Goal: Task Accomplishment & Management: Manage account settings

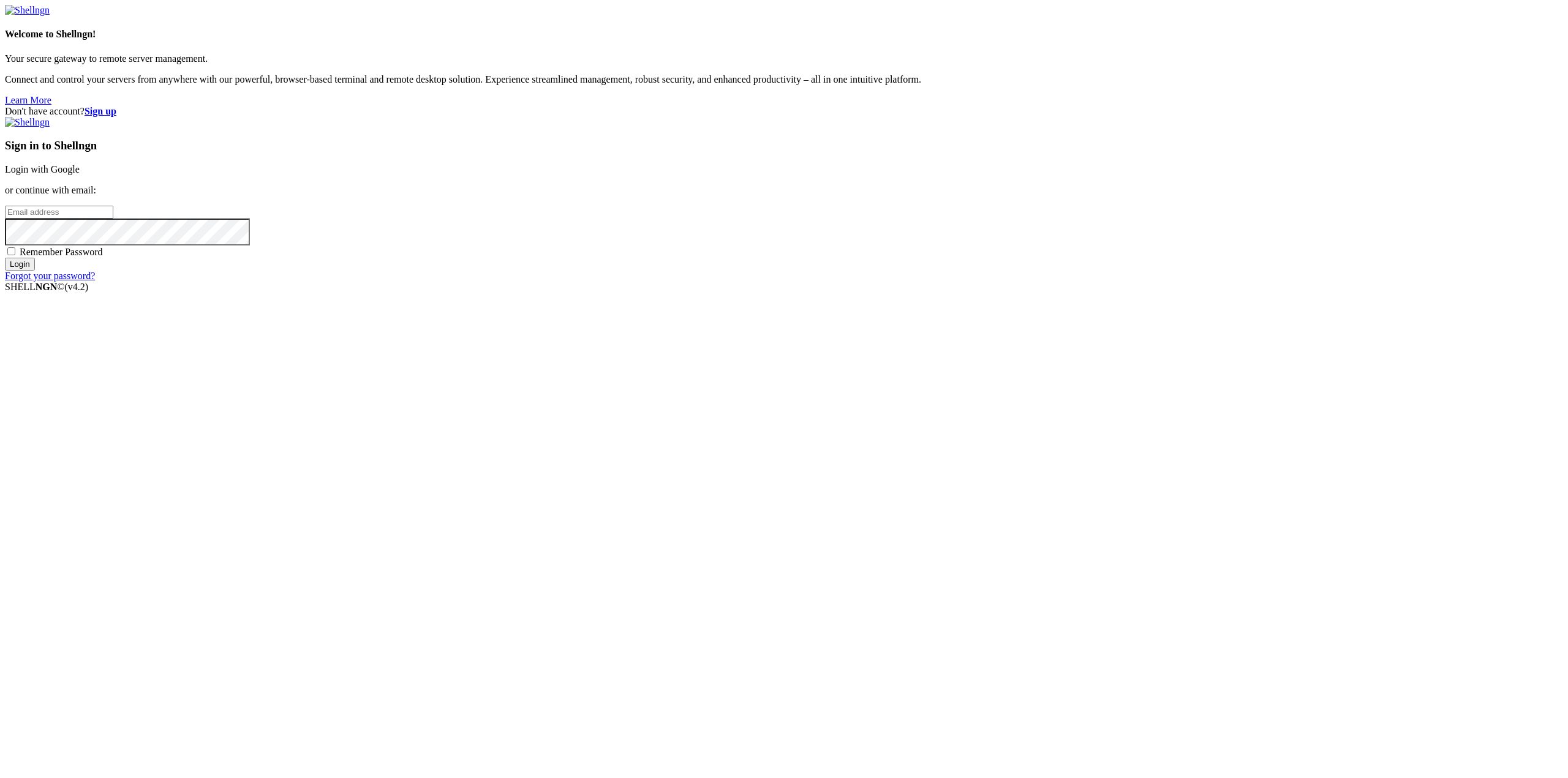
click at [79, 175] on link "Login with Google" at bounding box center [42, 169] width 75 height 10
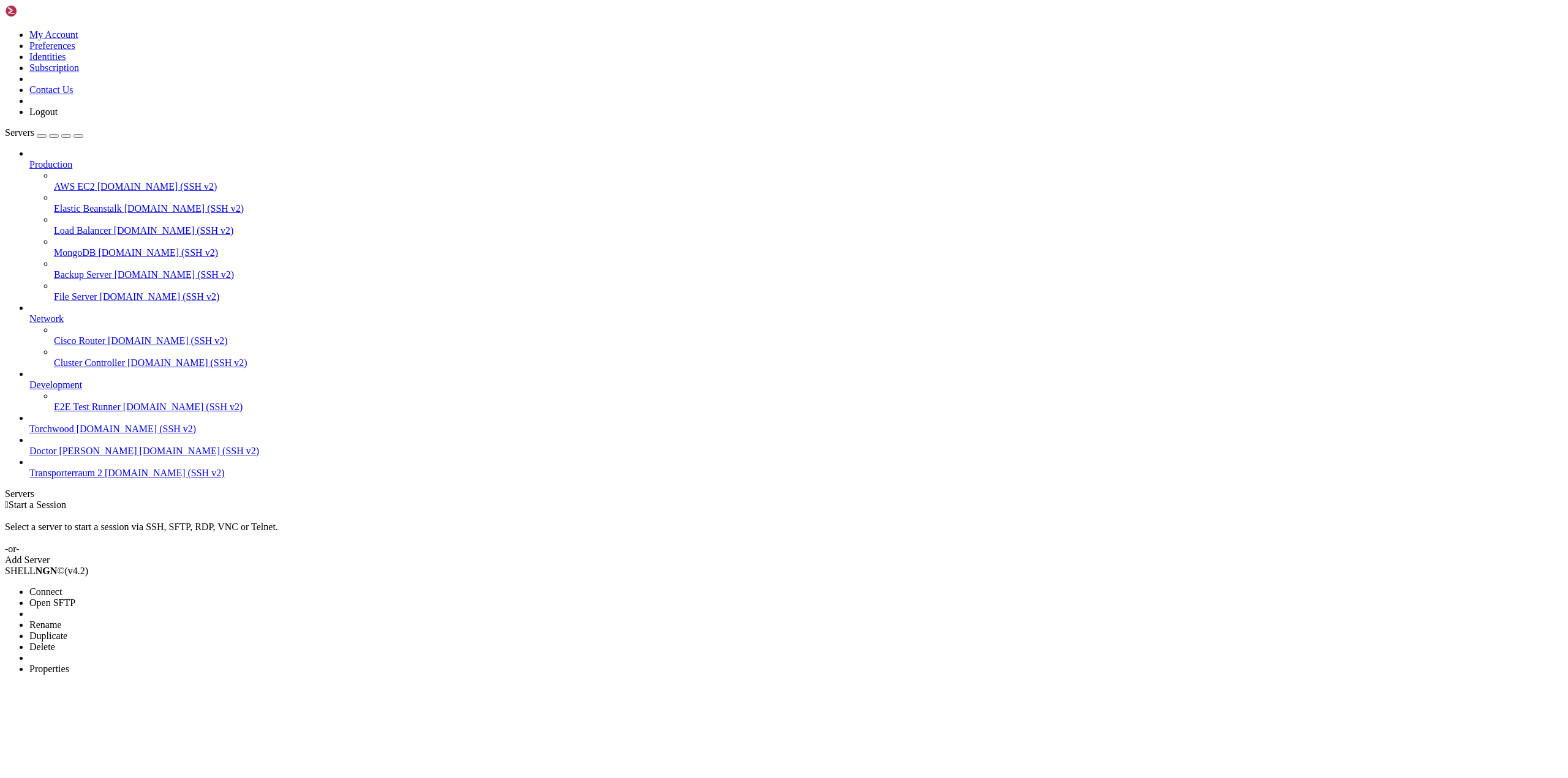
click at [55, 642] on span "Delete" at bounding box center [41, 647] width 25 height 10
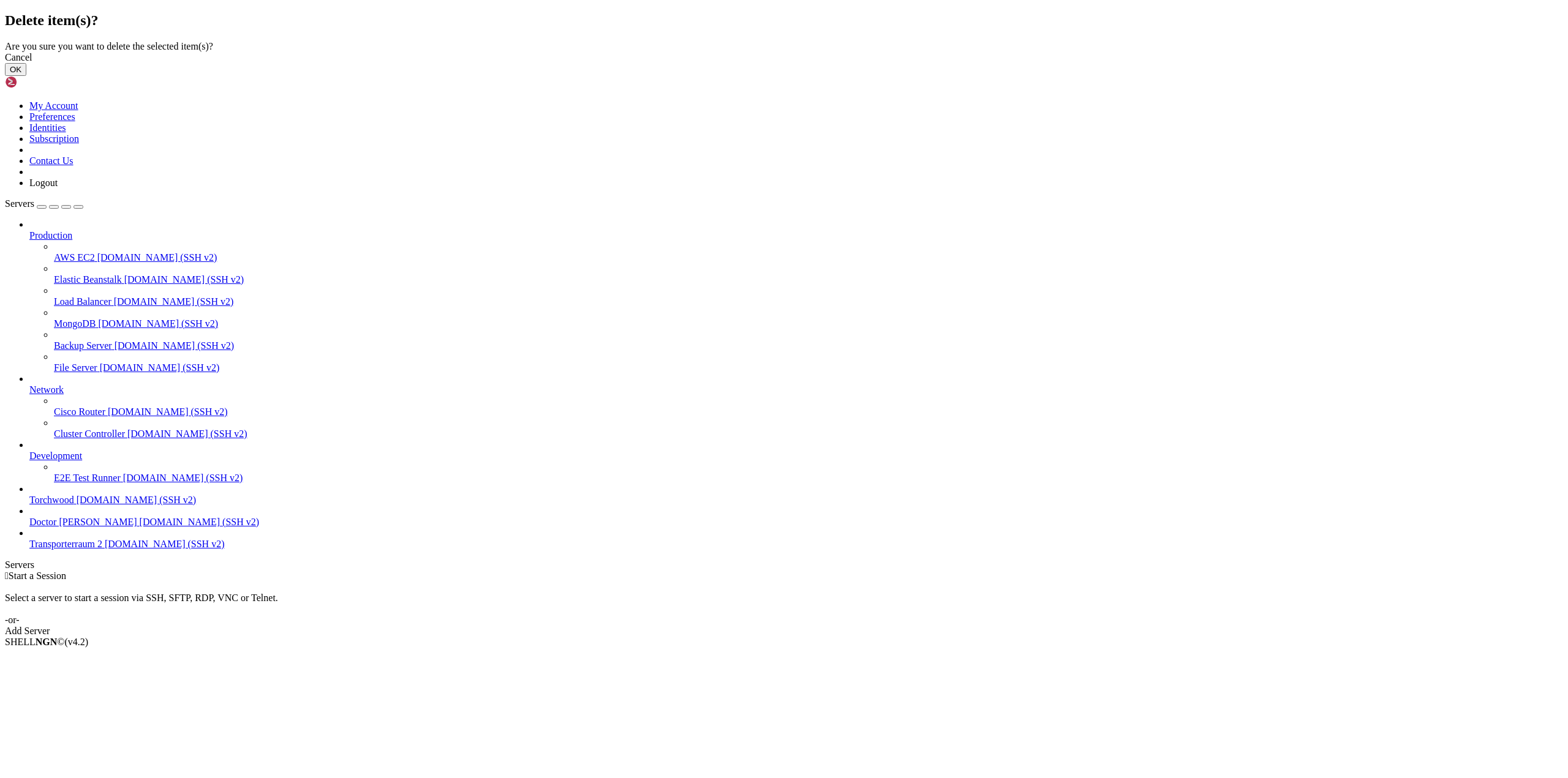
click at [26, 76] on button "OK" at bounding box center [15, 70] width 21 height 13
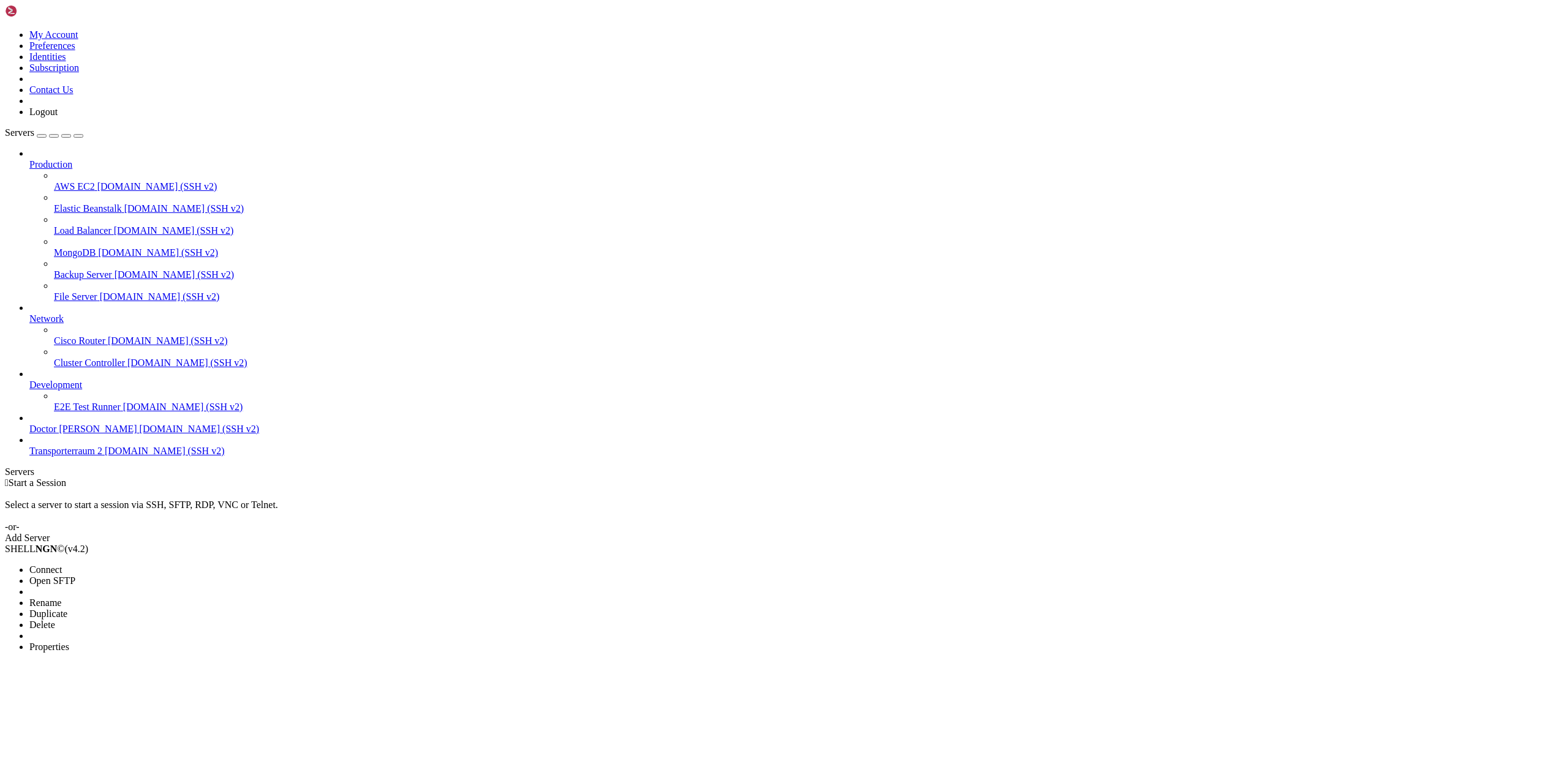
click at [138, 619] on li "Delete" at bounding box center [84, 624] width 111 height 11
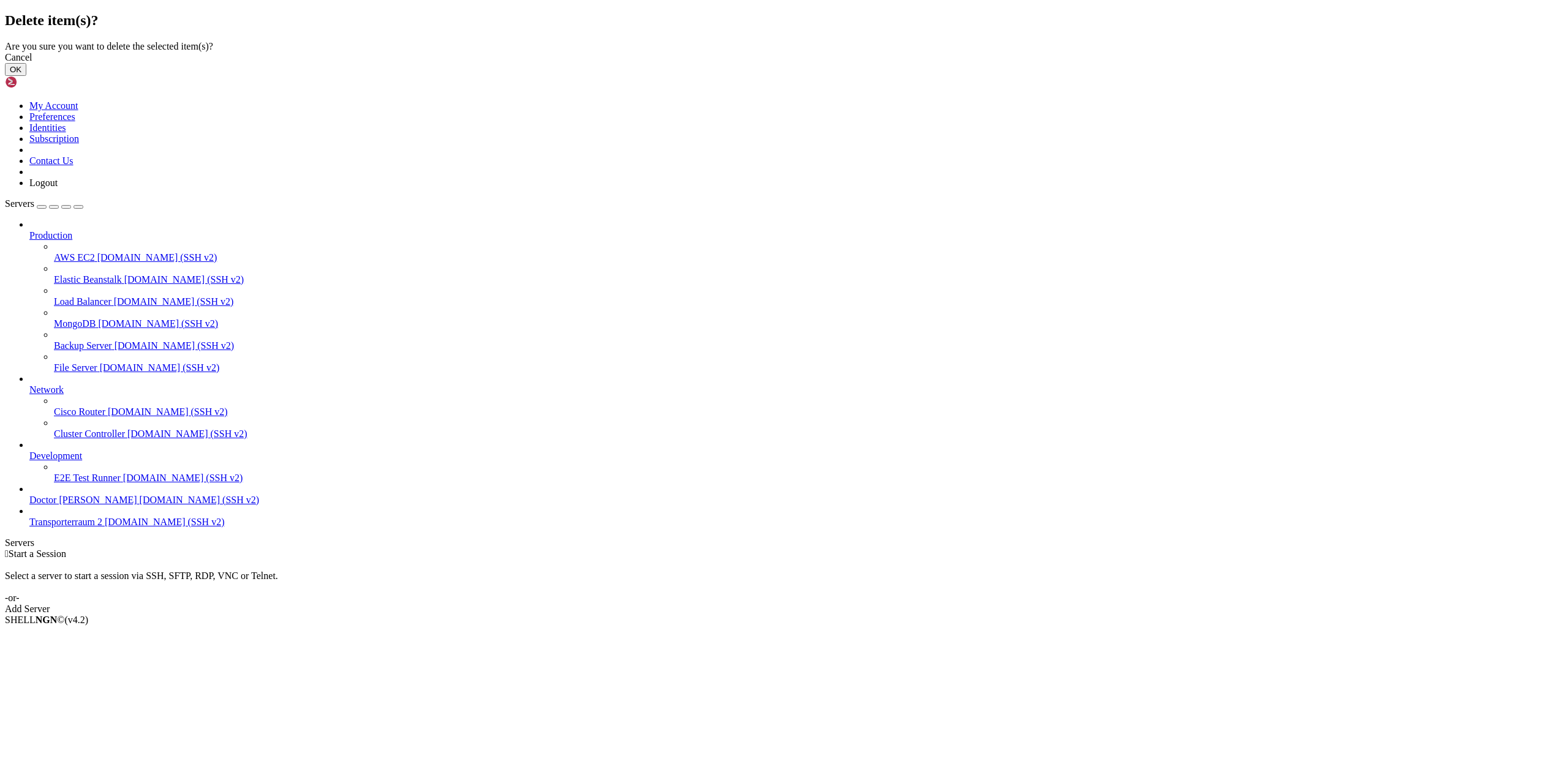
click at [26, 76] on button "OK" at bounding box center [15, 70] width 21 height 13
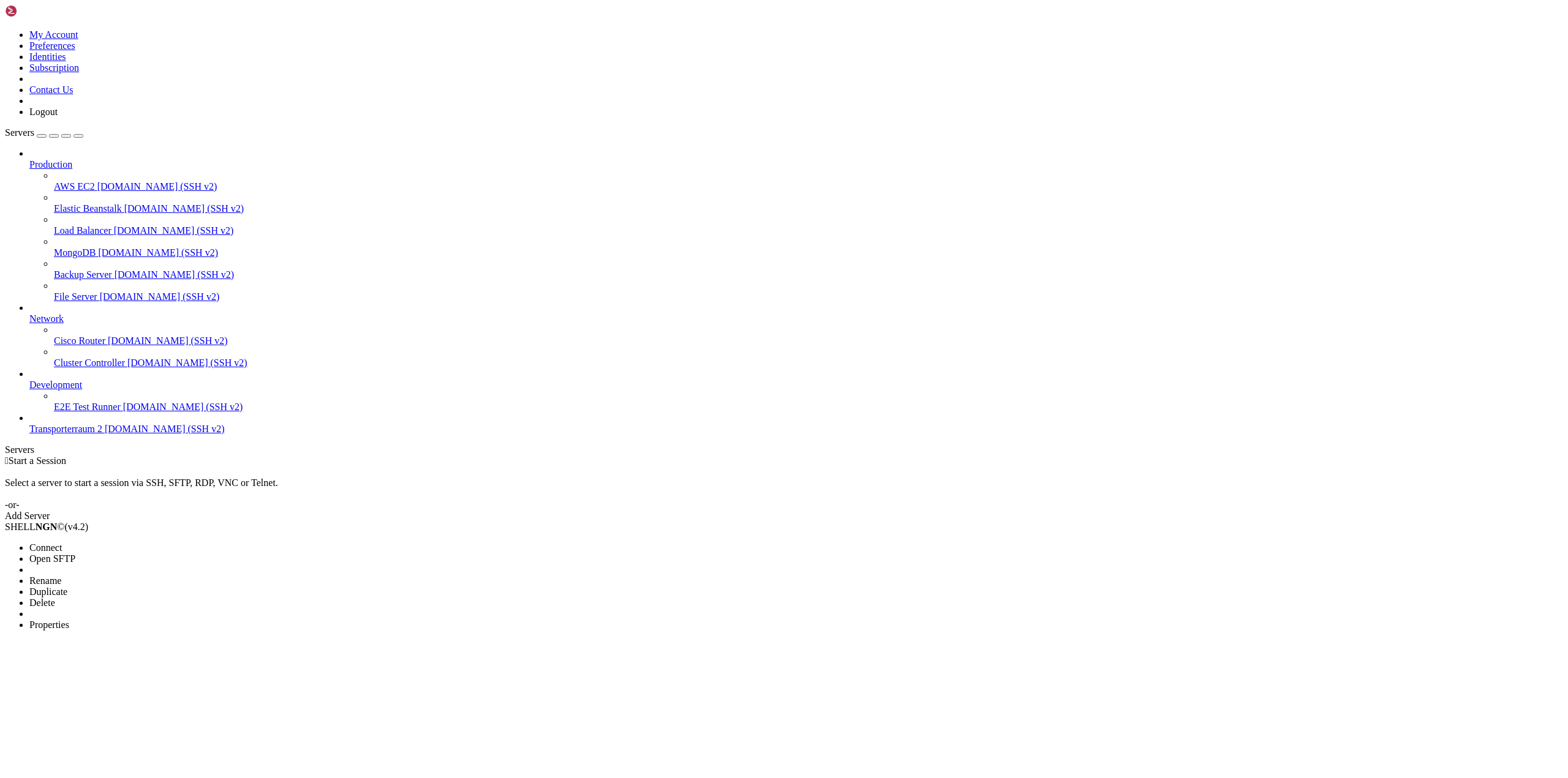
click at [111, 598] on li "Delete" at bounding box center [84, 603] width 111 height 11
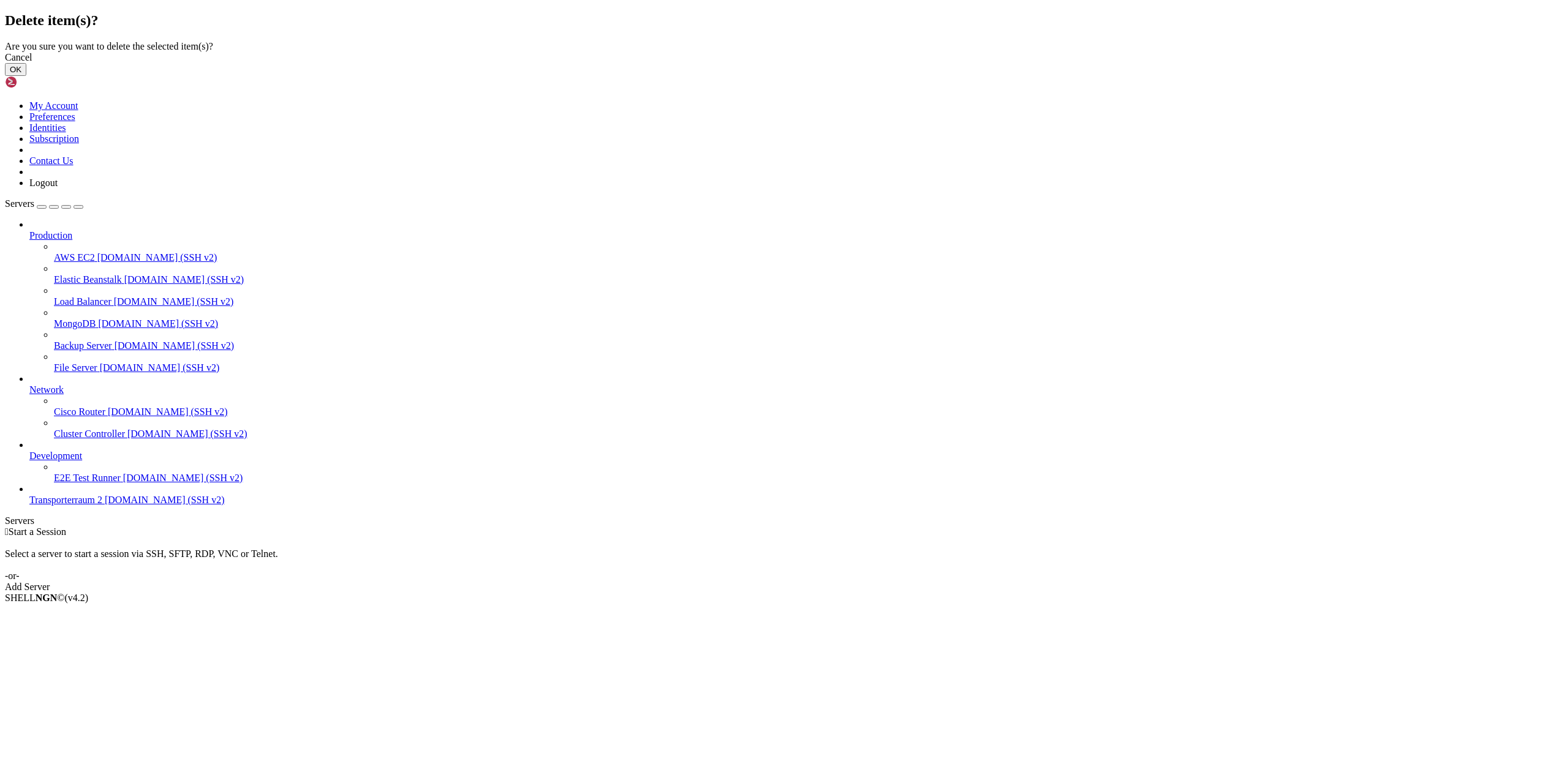
click at [26, 76] on button "OK" at bounding box center [15, 70] width 21 height 13
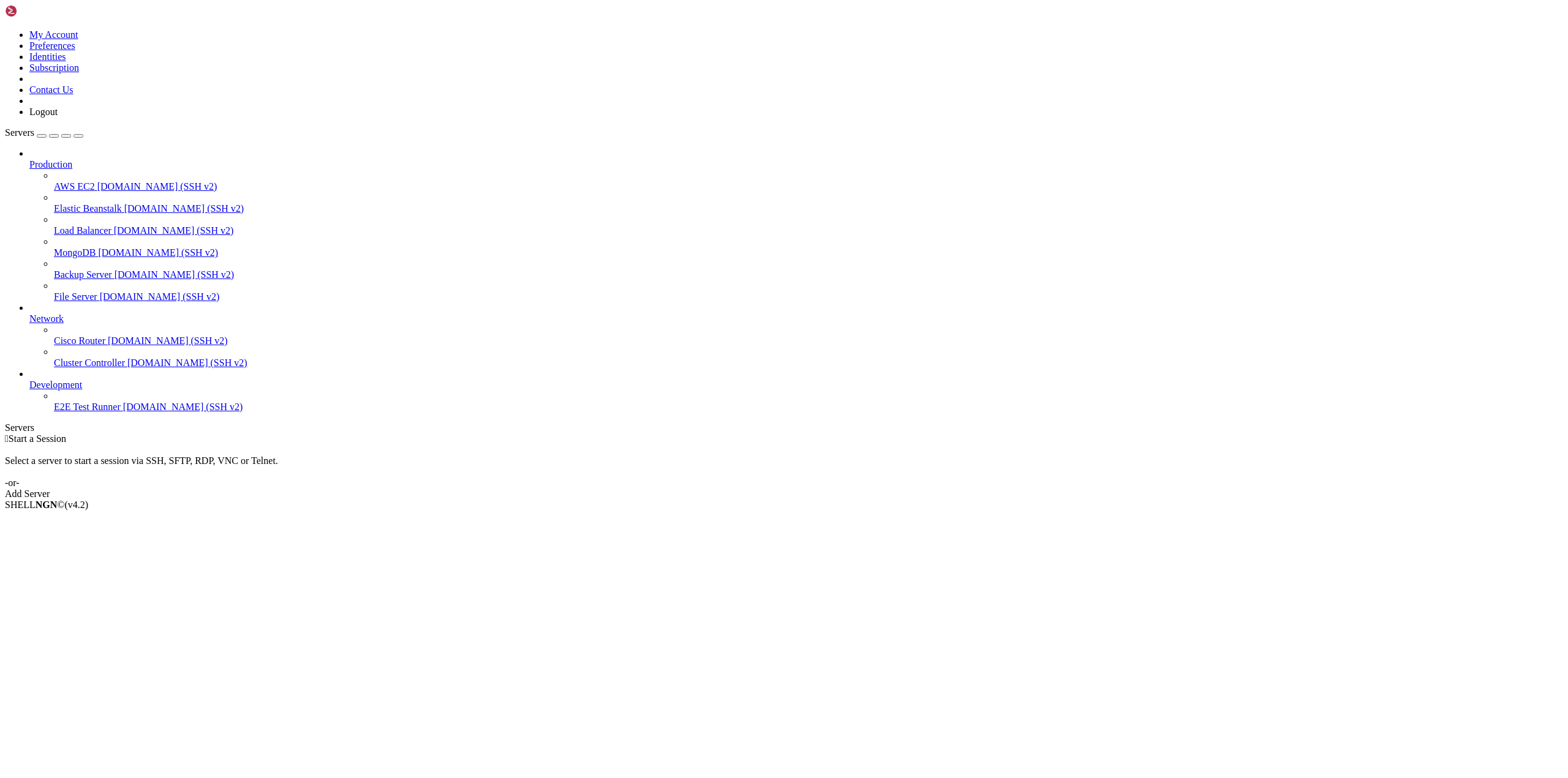
click at [844, 488] on div "Add Server" at bounding box center [784, 493] width 1558 height 11
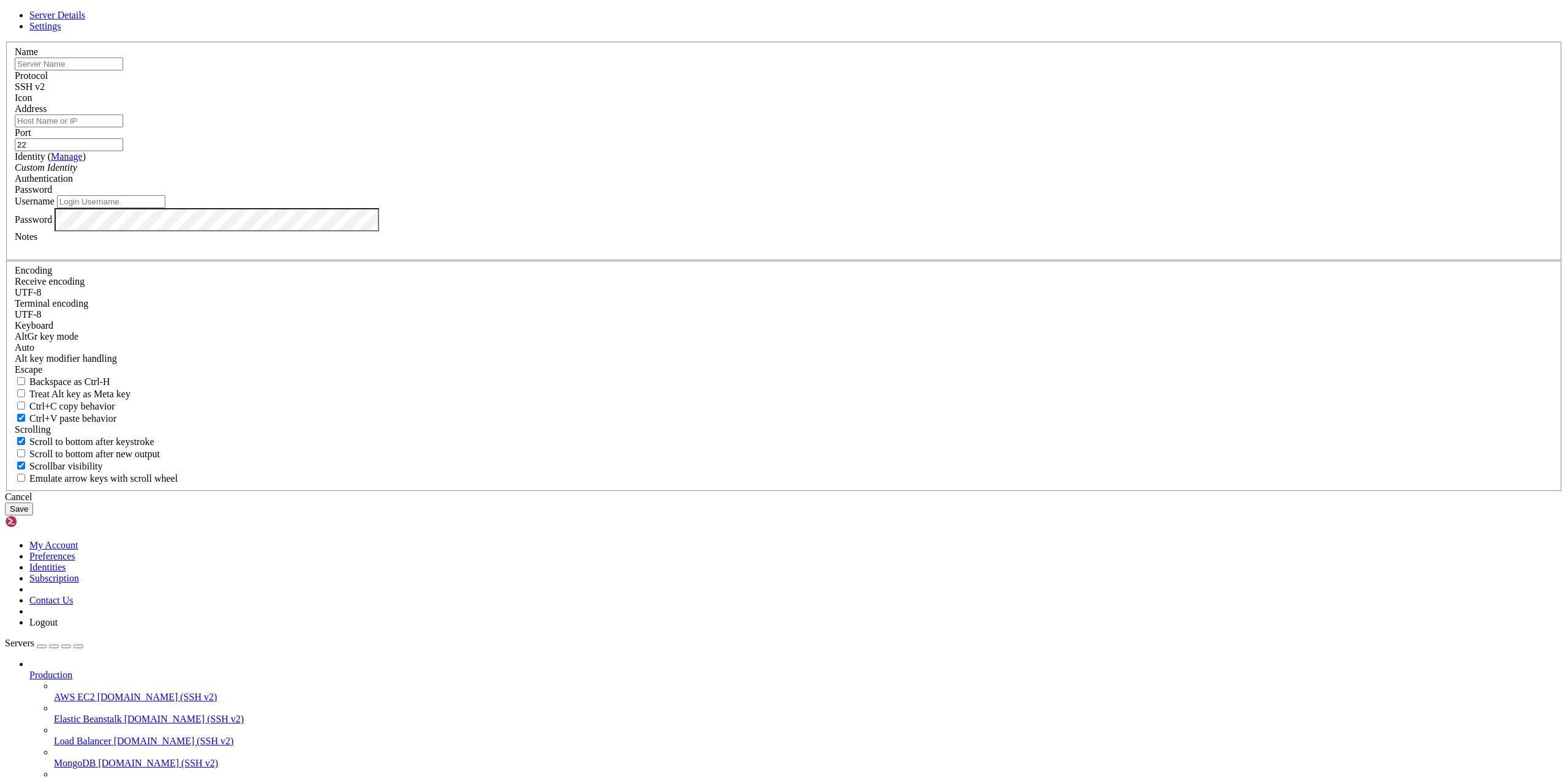
click at [123, 71] on input "text" at bounding box center [68, 64] width 108 height 13
type input "Mensa 3"
click at [855, 92] on div "SSH v2" at bounding box center [783, 87] width 1538 height 11
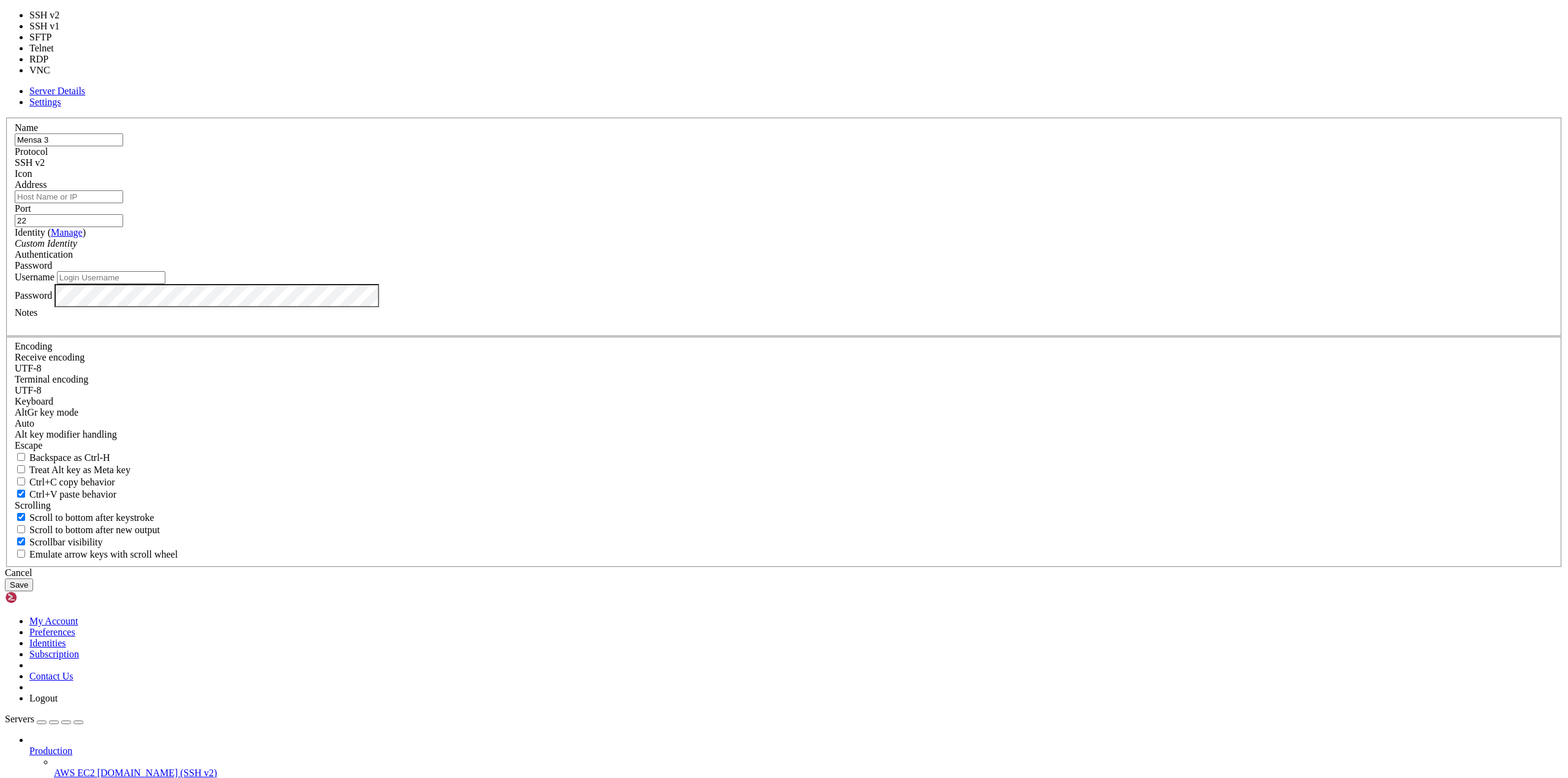
click at [855, 168] on div "SSH v2" at bounding box center [783, 162] width 1538 height 11
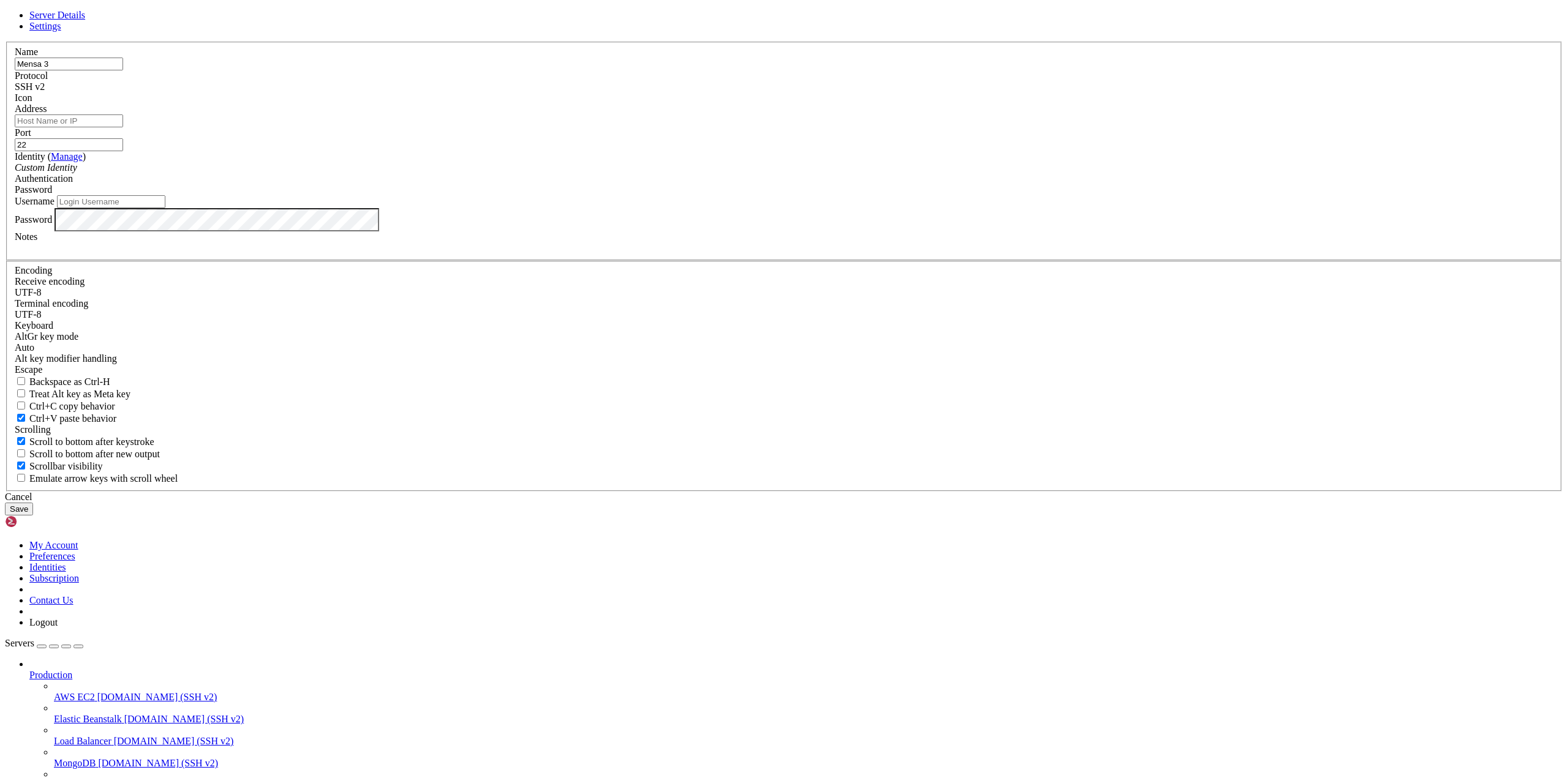
click at [123, 127] on input "Address" at bounding box center [68, 121] width 108 height 13
type input "[DOMAIN_NAME]"
type input "2024"
click at [777, 173] on div "Custom Identity" at bounding box center [783, 167] width 1538 height 11
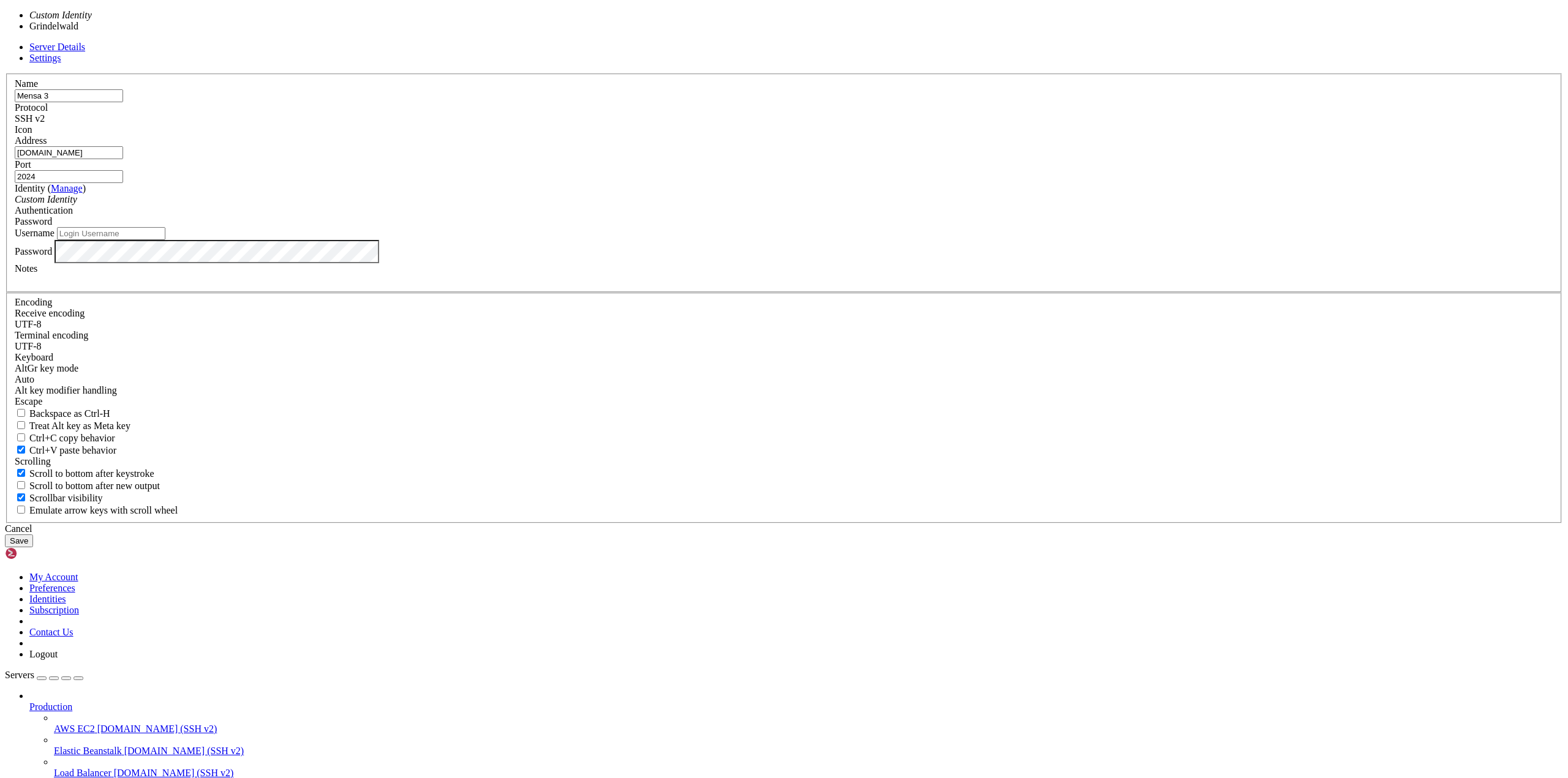
type input "[PERSON_NAME]"
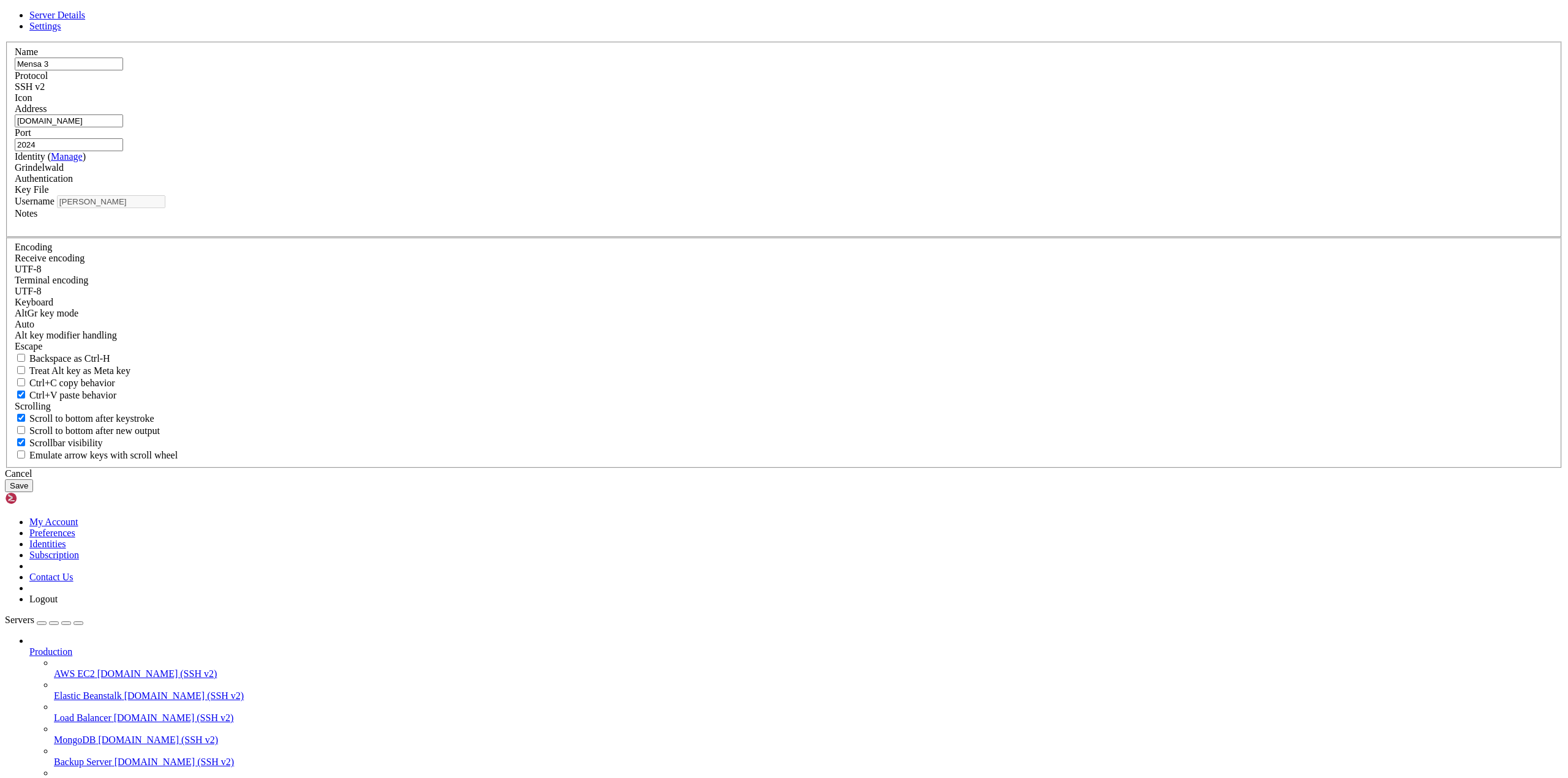
click at [33, 492] on button "Save" at bounding box center [19, 486] width 28 height 13
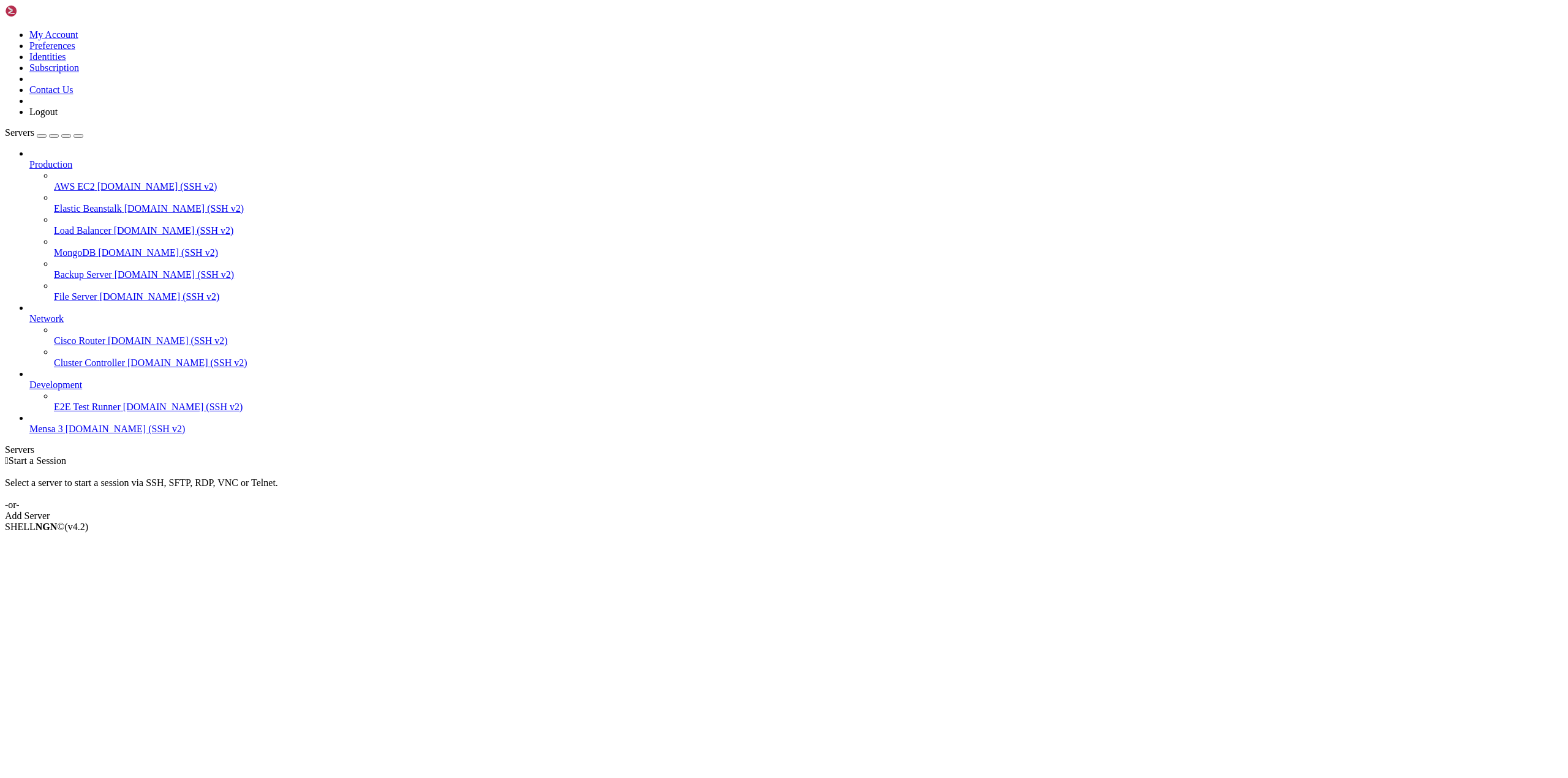
click at [5, 29] on icon at bounding box center [5, 29] width 0 height 0
click at [66, 62] on link "Identities" at bounding box center [47, 57] width 36 height 10
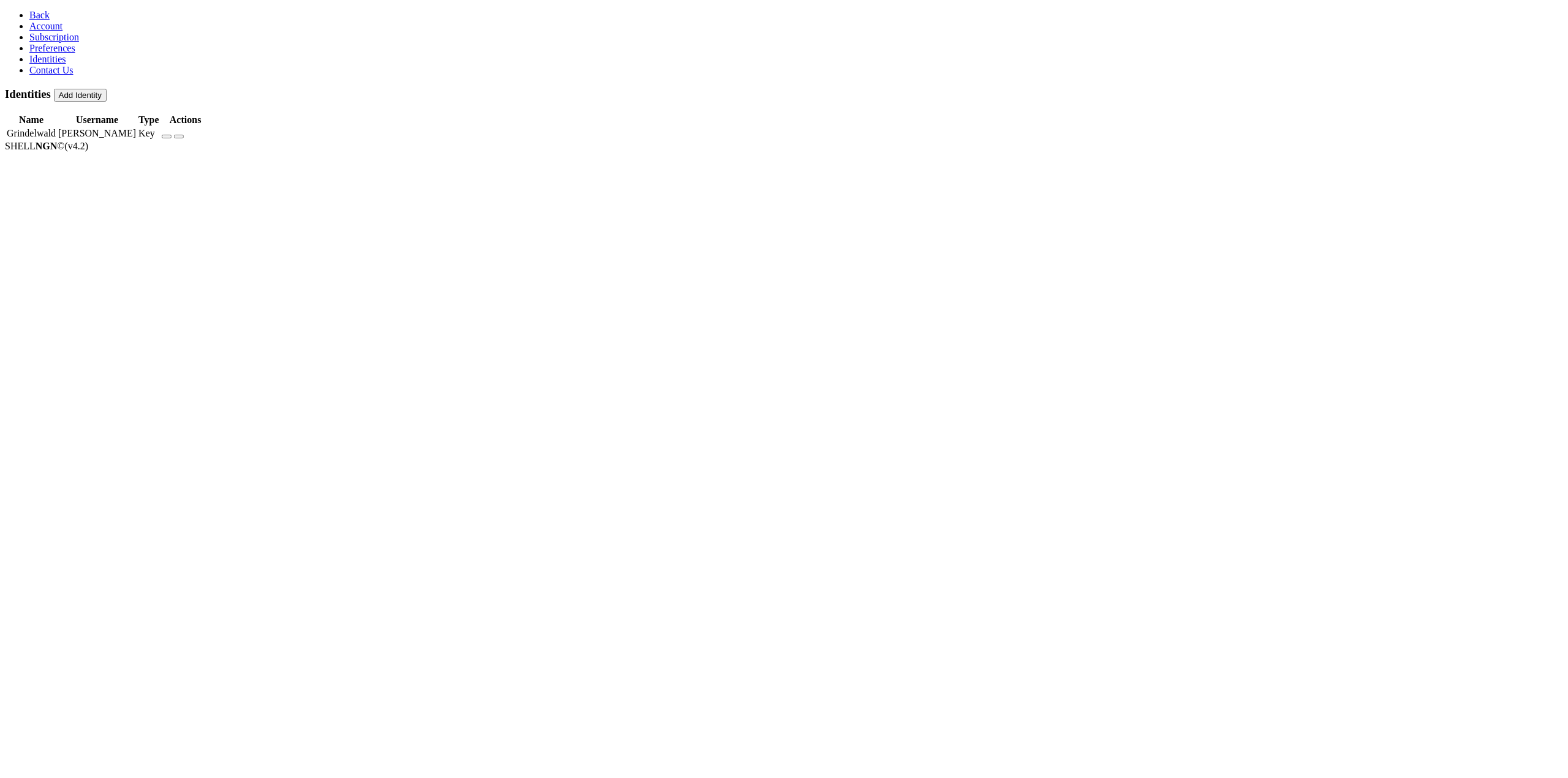
click at [167, 137] on icon "button" at bounding box center [167, 137] width 0 height 0
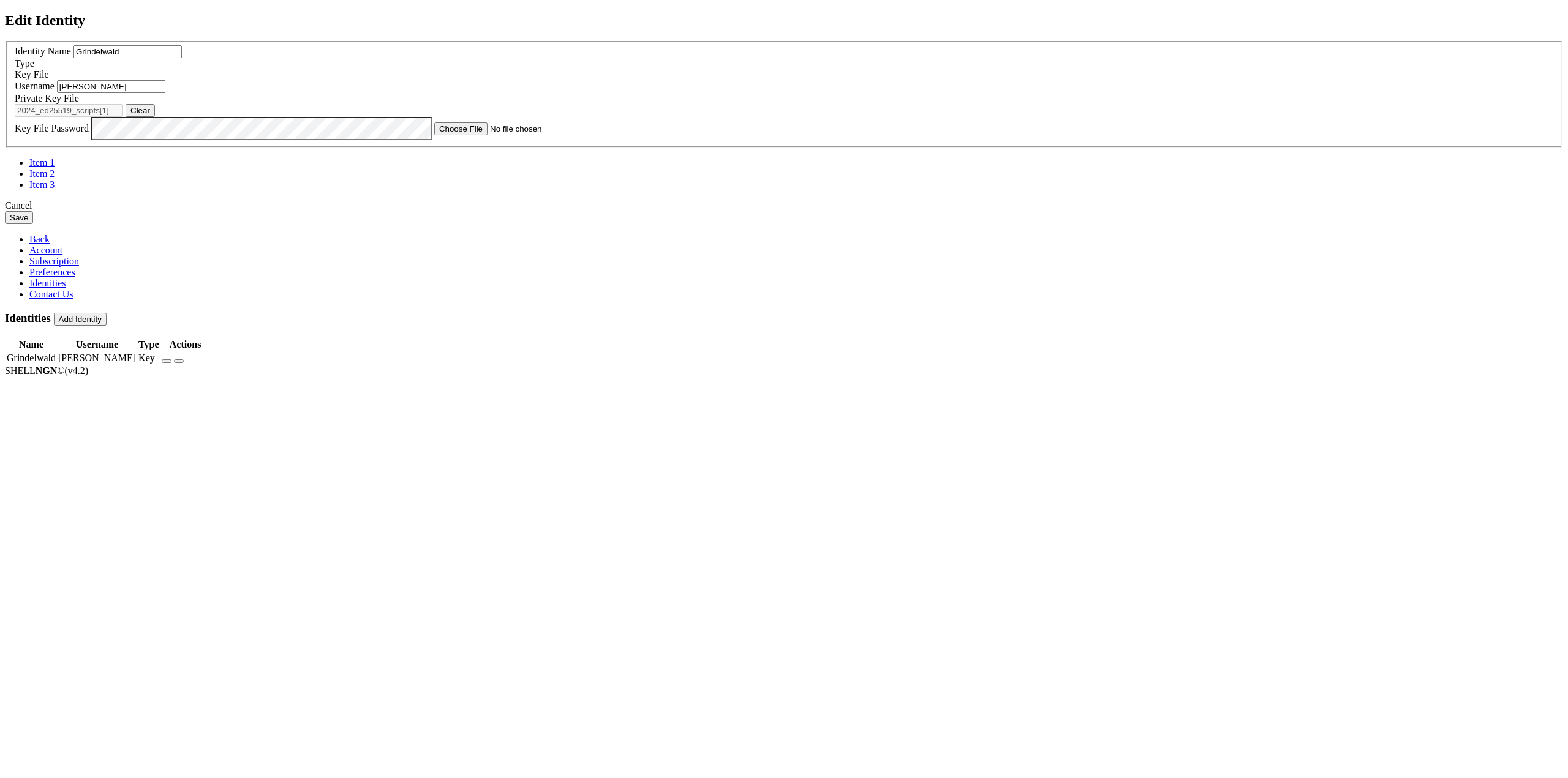
click at [824, 224] on div "Cancel Save" at bounding box center [784, 212] width 1558 height 24
click at [837, 211] on div "Cancel" at bounding box center [784, 205] width 1558 height 11
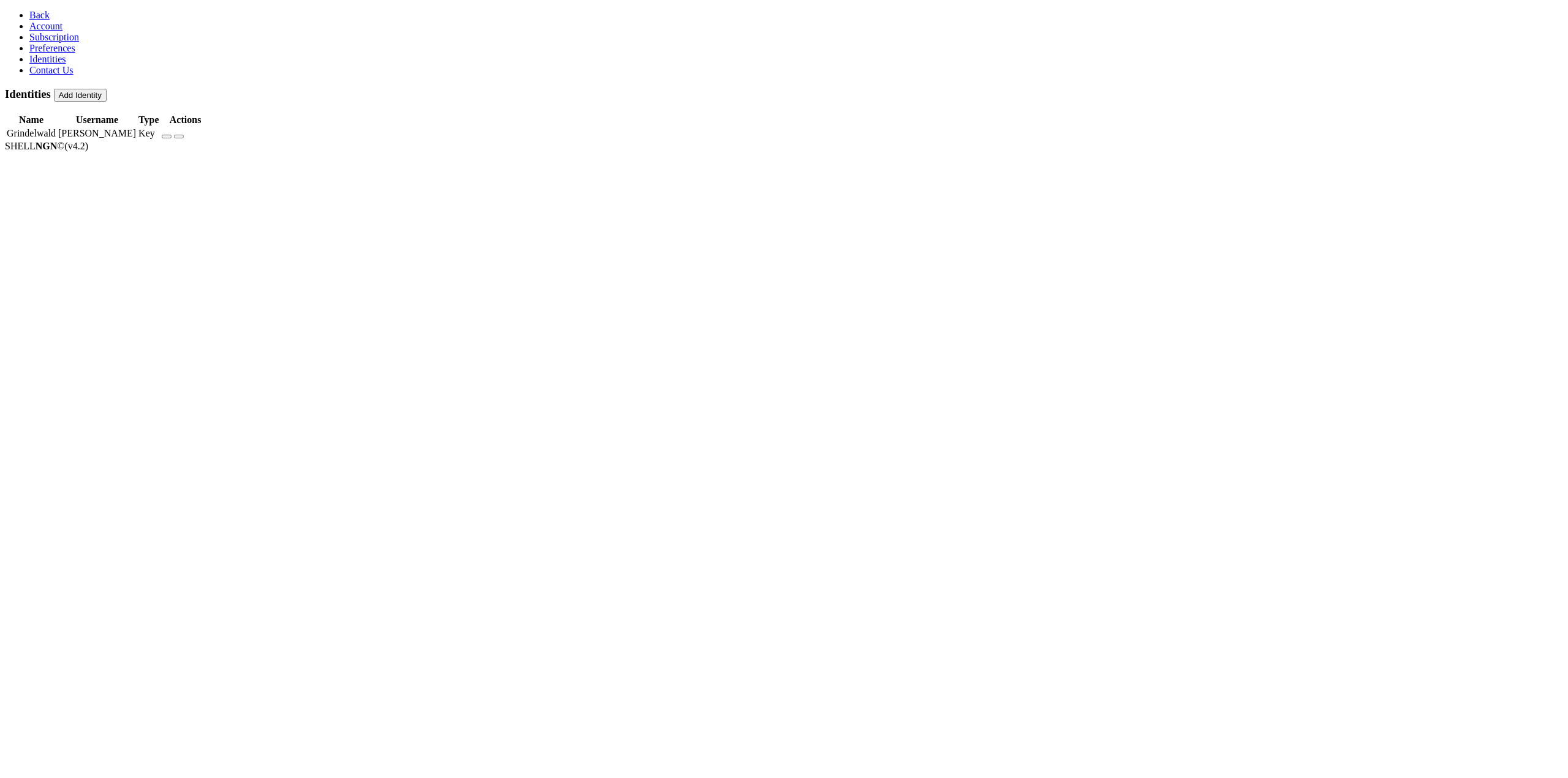
click at [54, 31] on link "Account" at bounding box center [45, 26] width 33 height 10
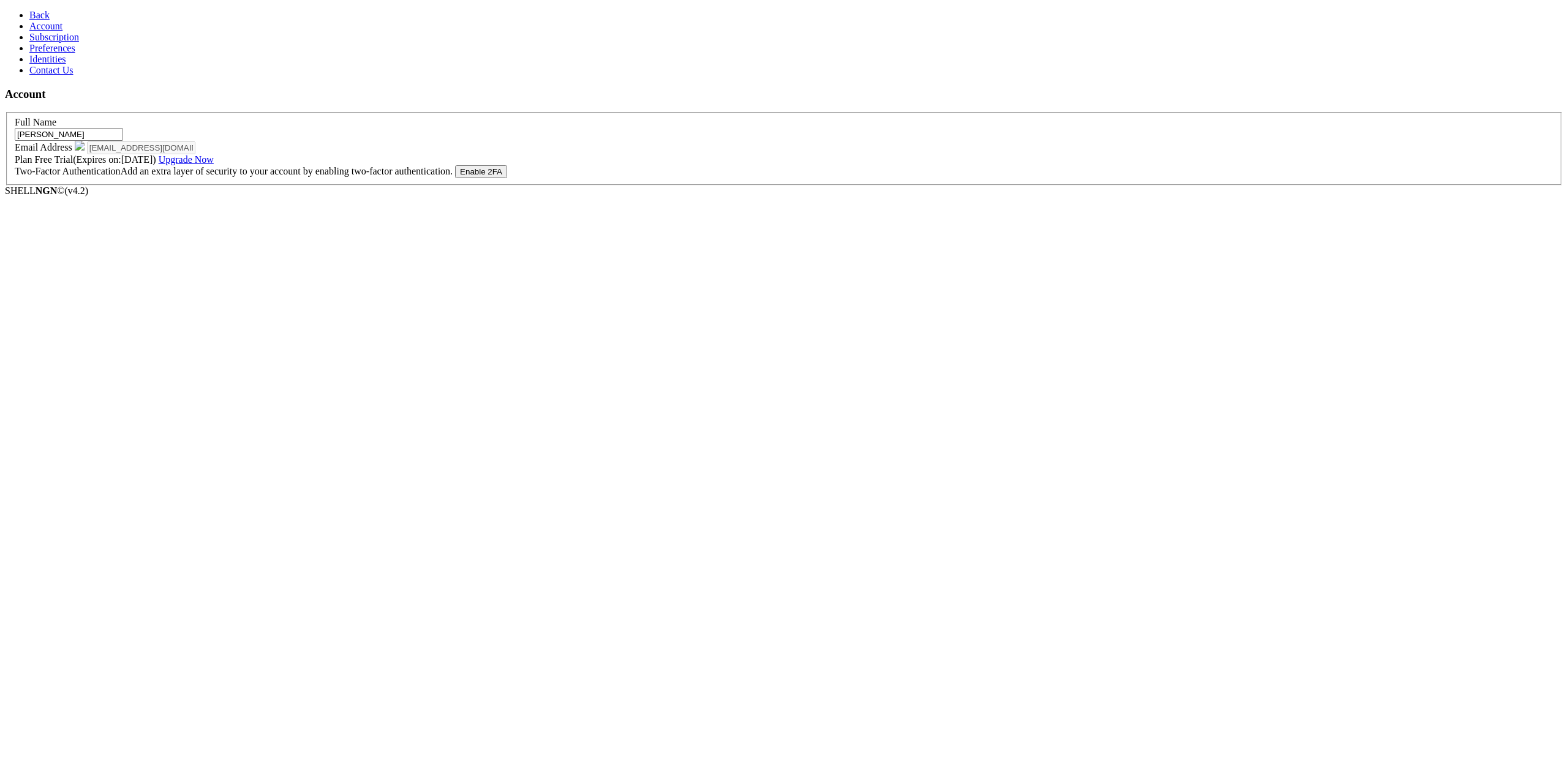
click at [74, 42] on link "Subscription" at bounding box center [54, 37] width 50 height 10
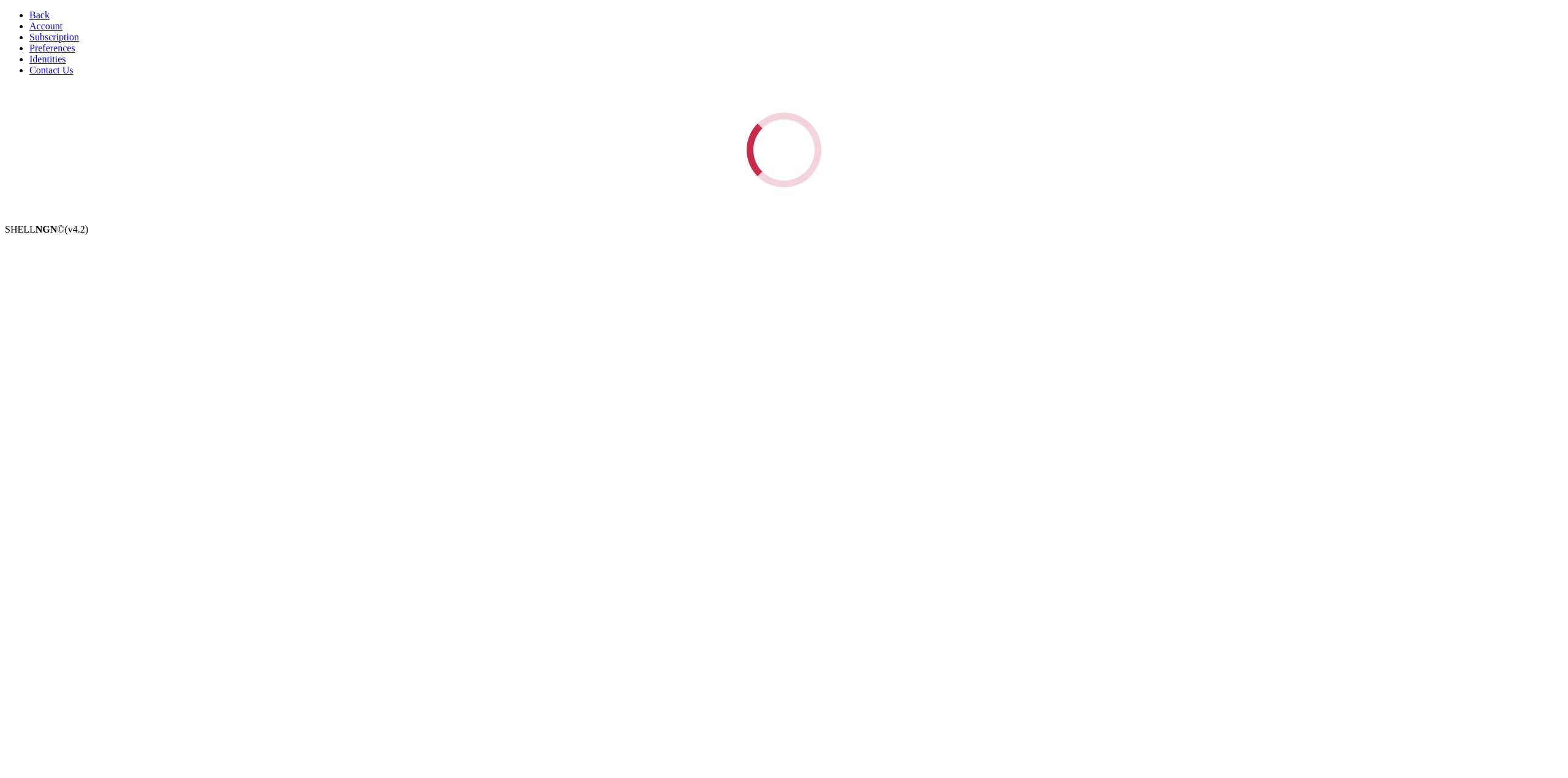
click at [66, 53] on span "Preferences" at bounding box center [52, 48] width 46 height 10
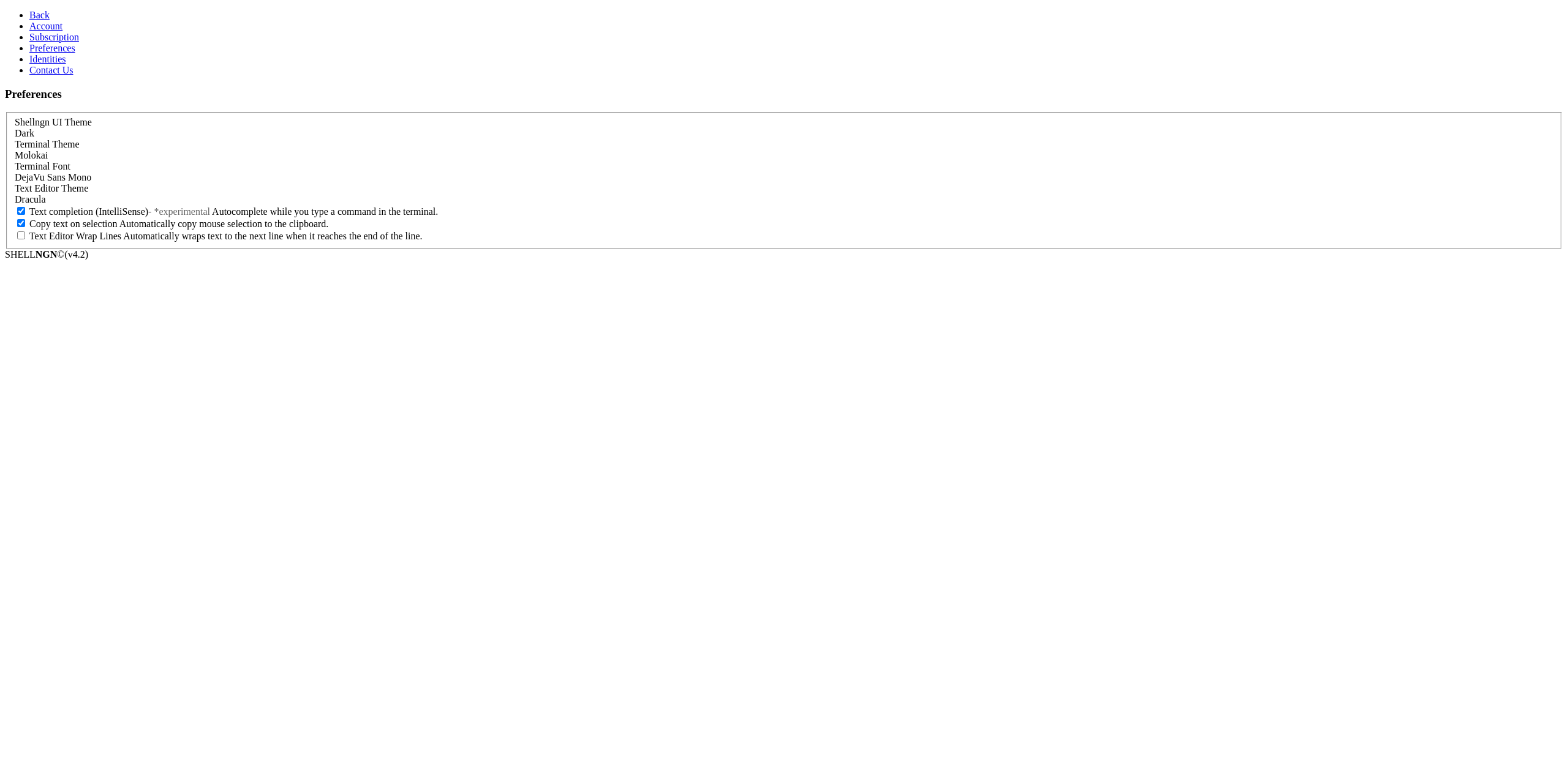
click at [59, 64] on link "Identities" at bounding box center [47, 59] width 36 height 10
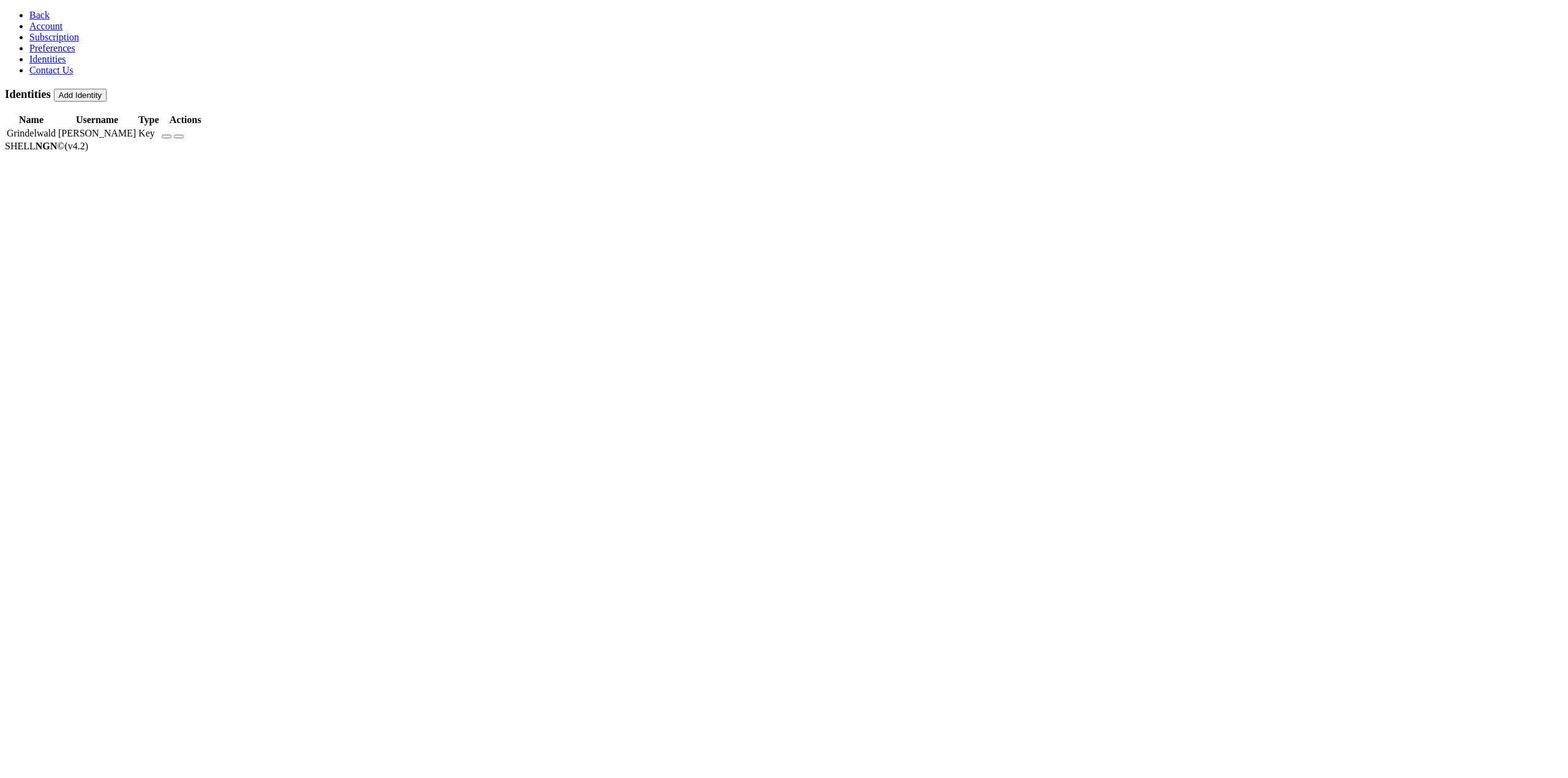
click at [1197, 119] on div "Name Username Type Actions Grindelwald [PERSON_NAME] Key" at bounding box center [784, 127] width 1558 height 28
click at [167, 137] on icon "button" at bounding box center [167, 137] width 0 height 0
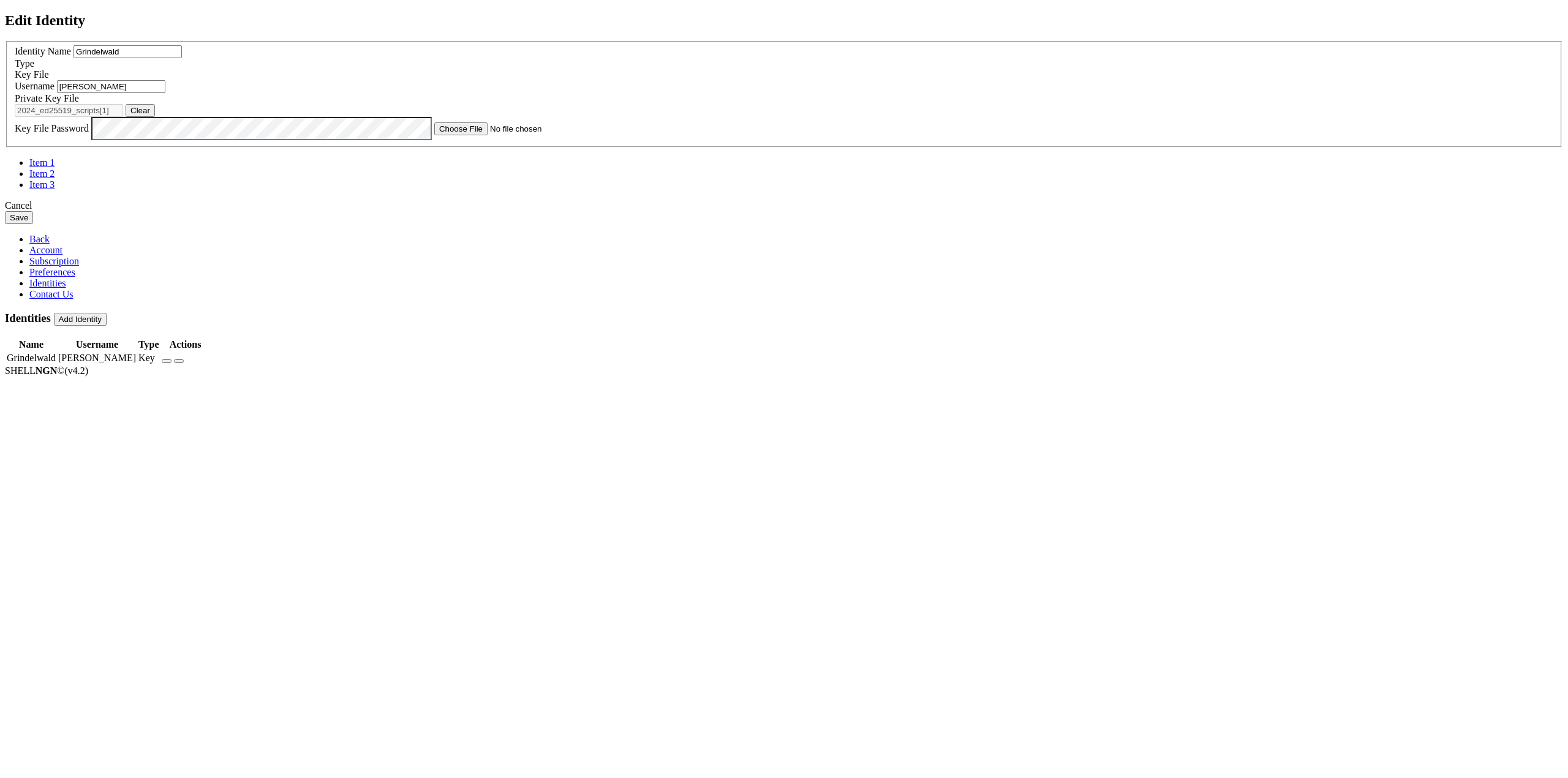
click at [924, 80] on div "Key File" at bounding box center [783, 74] width 1538 height 11
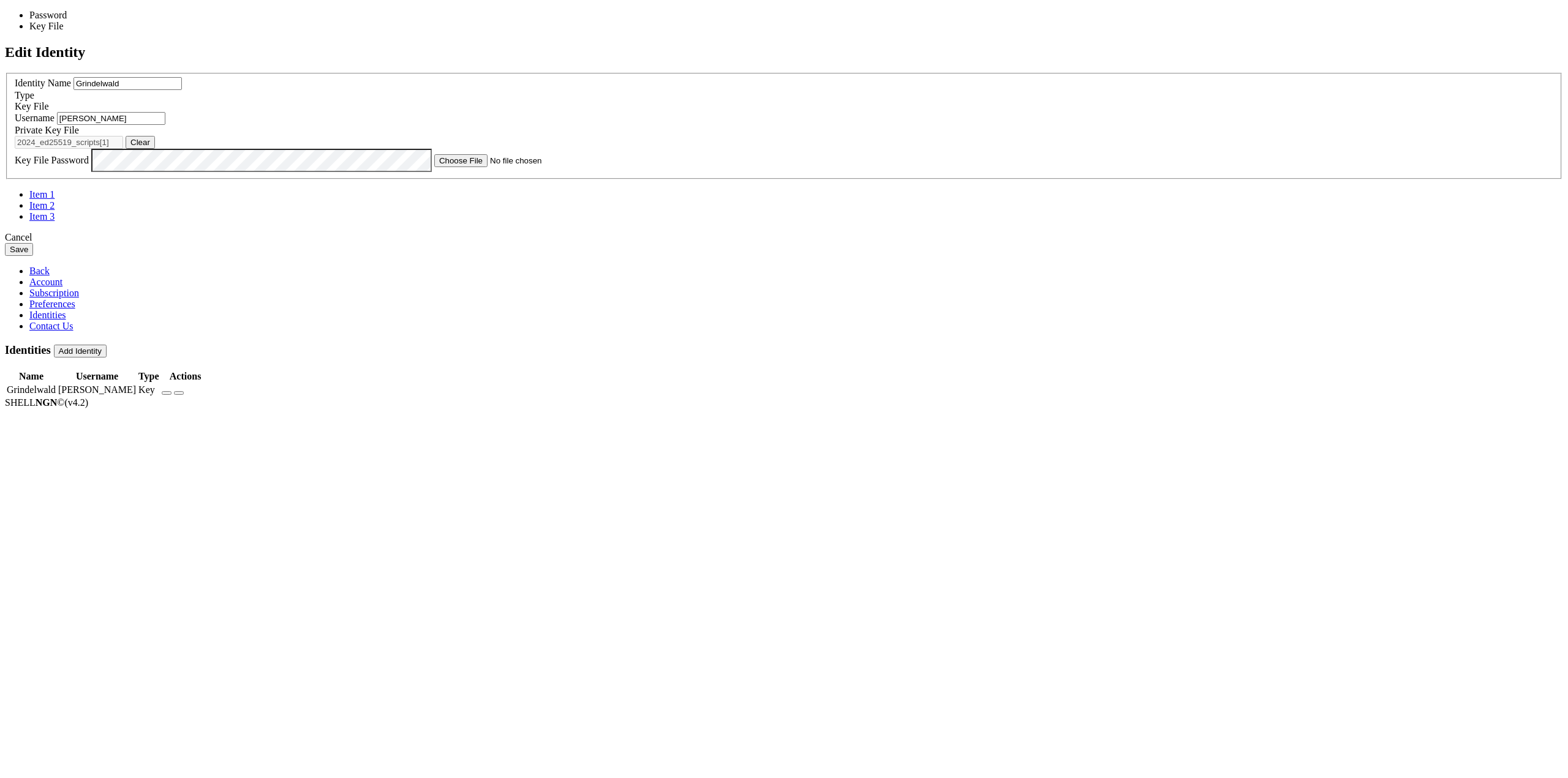
click at [924, 112] on div "Key File" at bounding box center [783, 106] width 1538 height 11
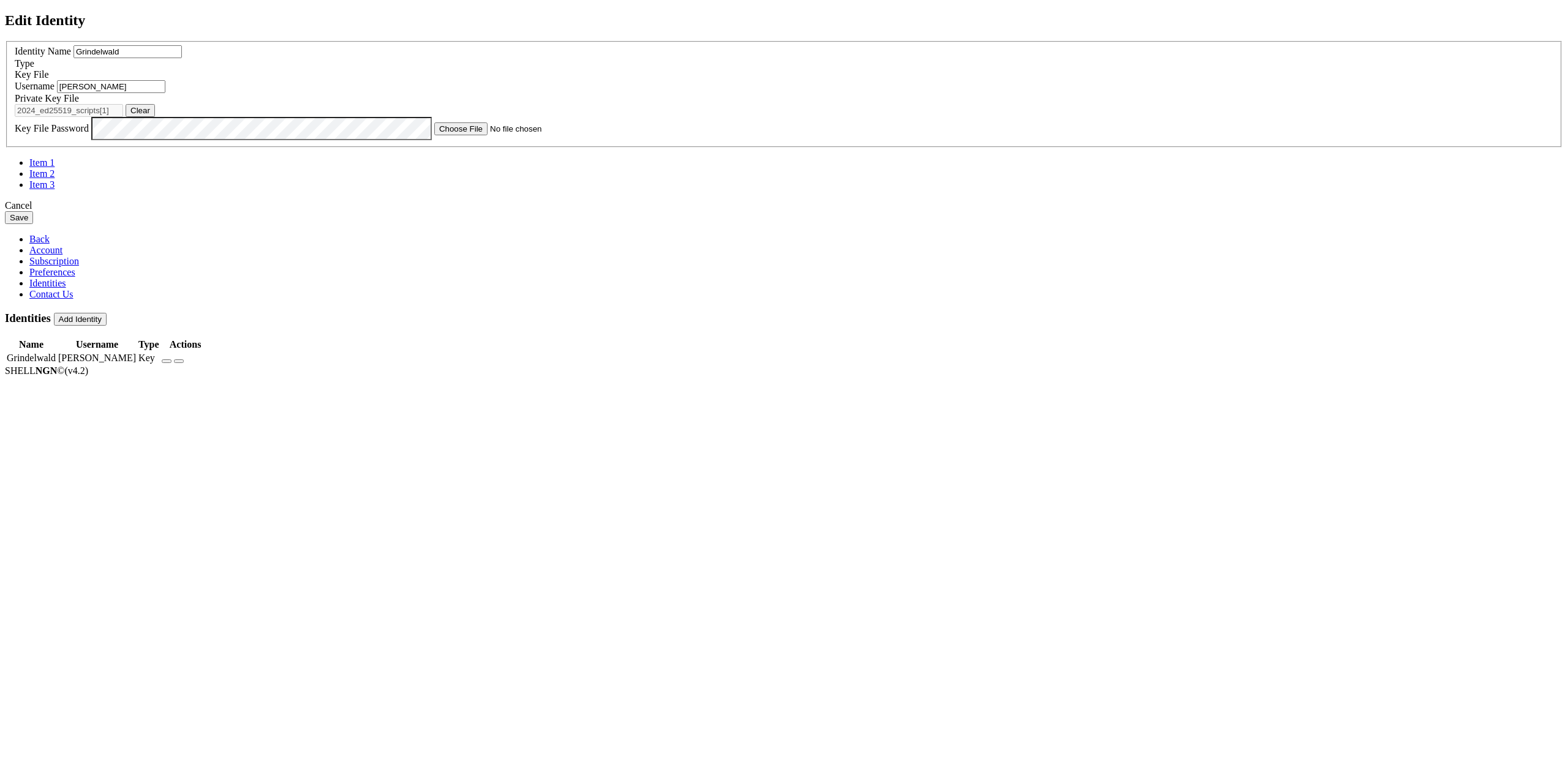
click at [5, 41] on icon at bounding box center [5, 41] width 0 height 0
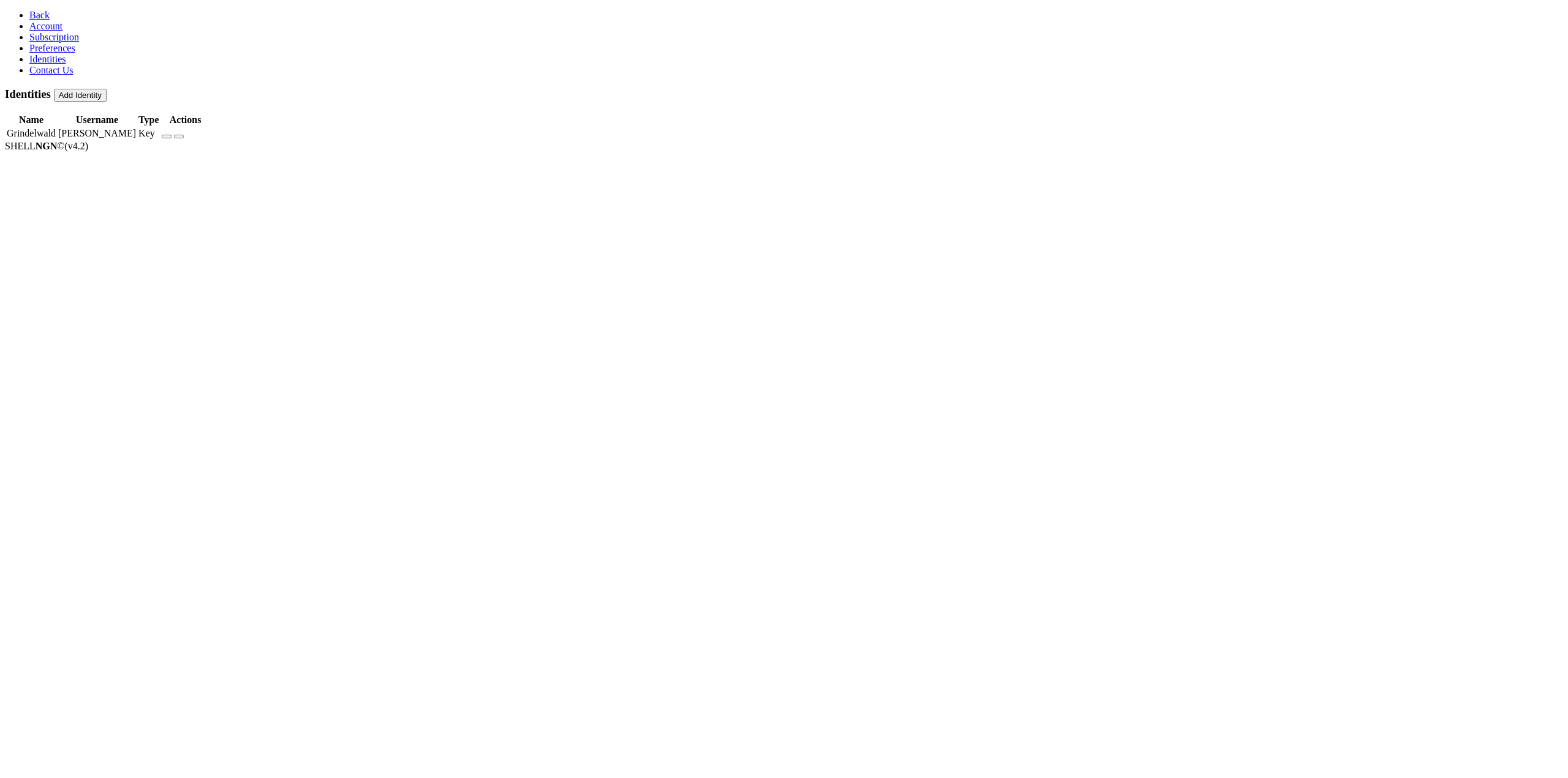
click at [35, 31] on span "Account" at bounding box center [45, 26] width 33 height 10
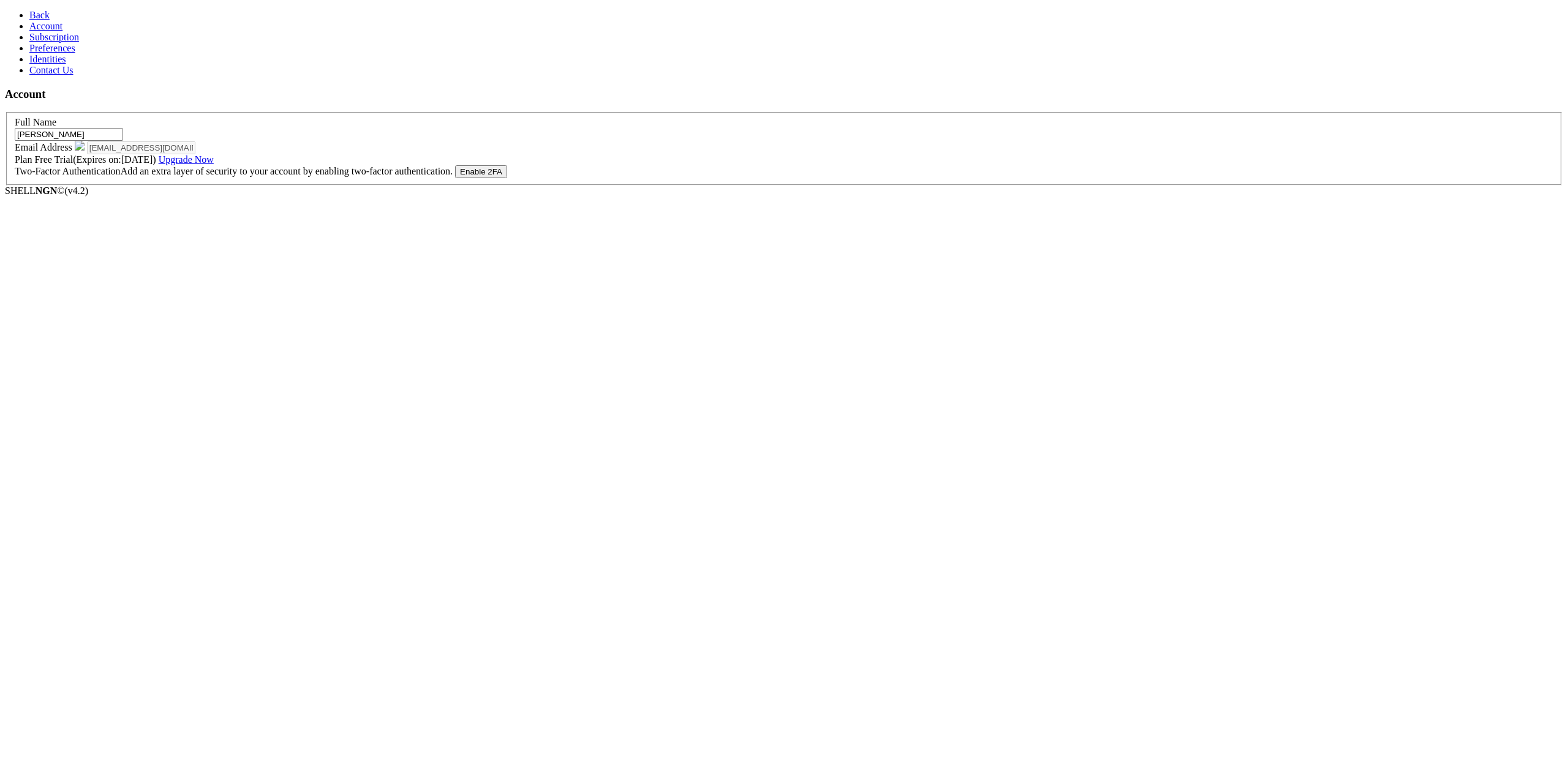
click at [29, 75] on link "Contact Us" at bounding box center [51, 70] width 44 height 10
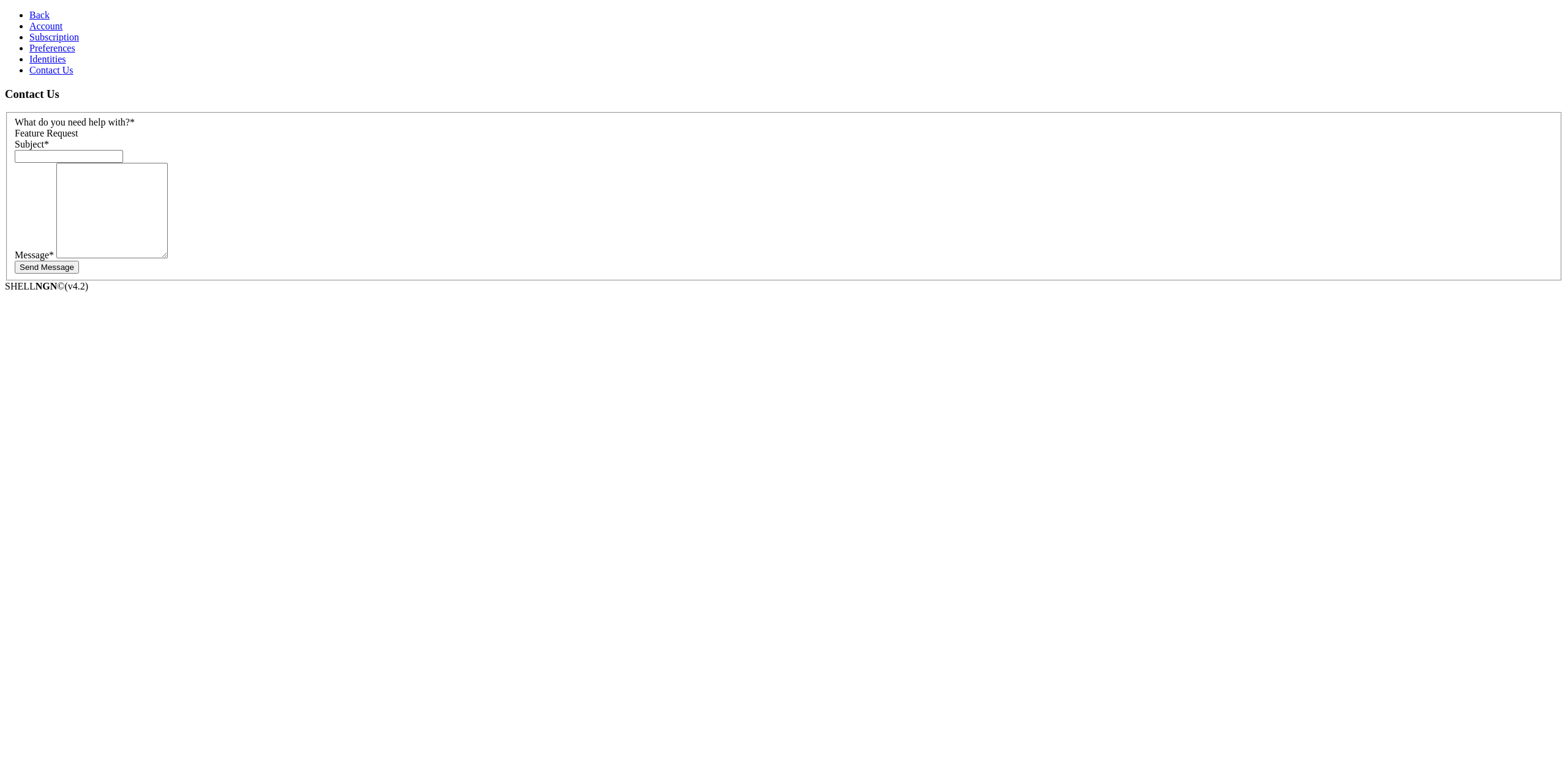
click at [29, 9] on span "Back" at bounding box center [39, 15] width 20 height 10
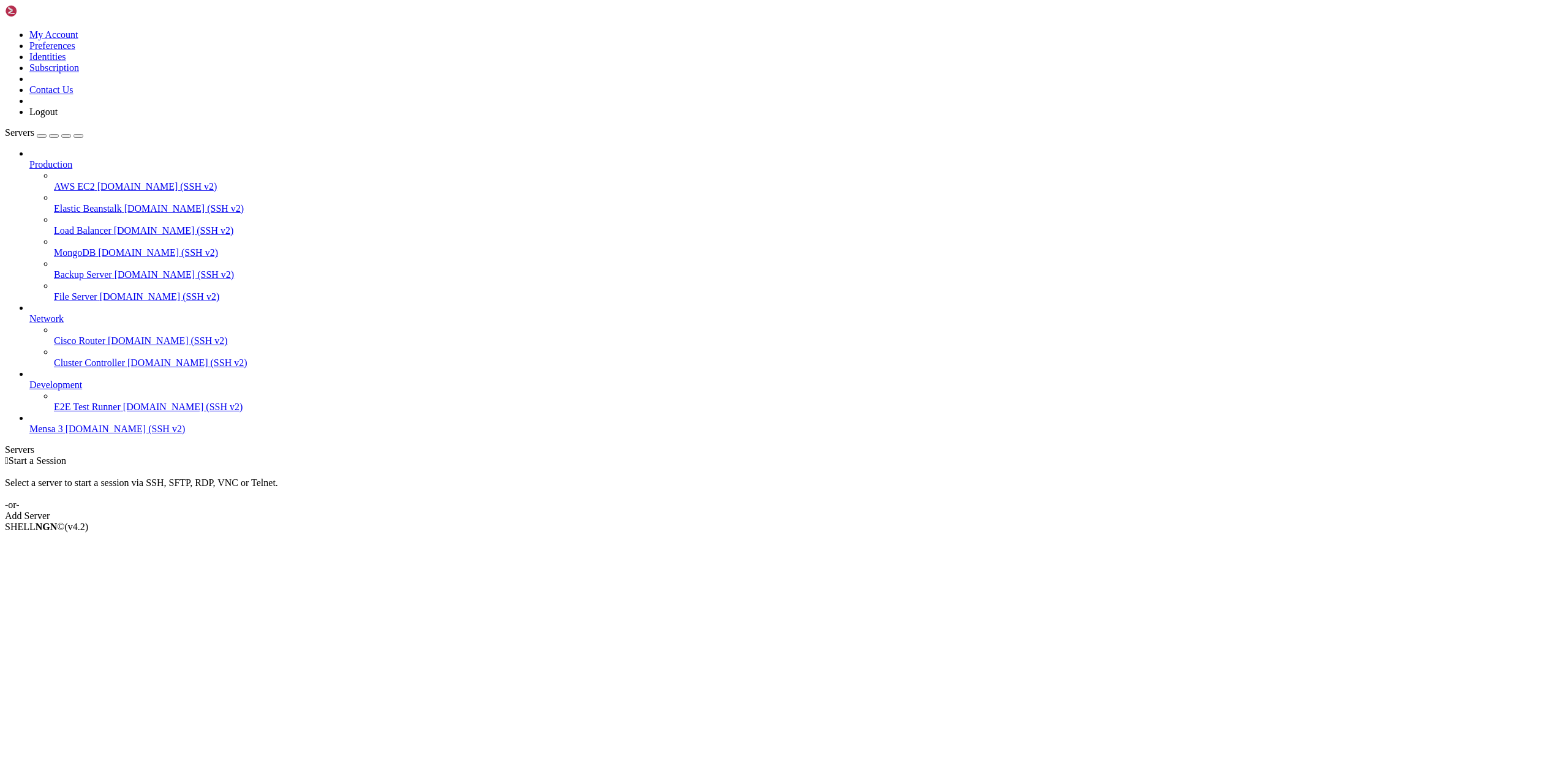
click at [5, 29] on link at bounding box center [5, 29] width 0 height 0
click at [66, 62] on link "Identities" at bounding box center [47, 57] width 36 height 10
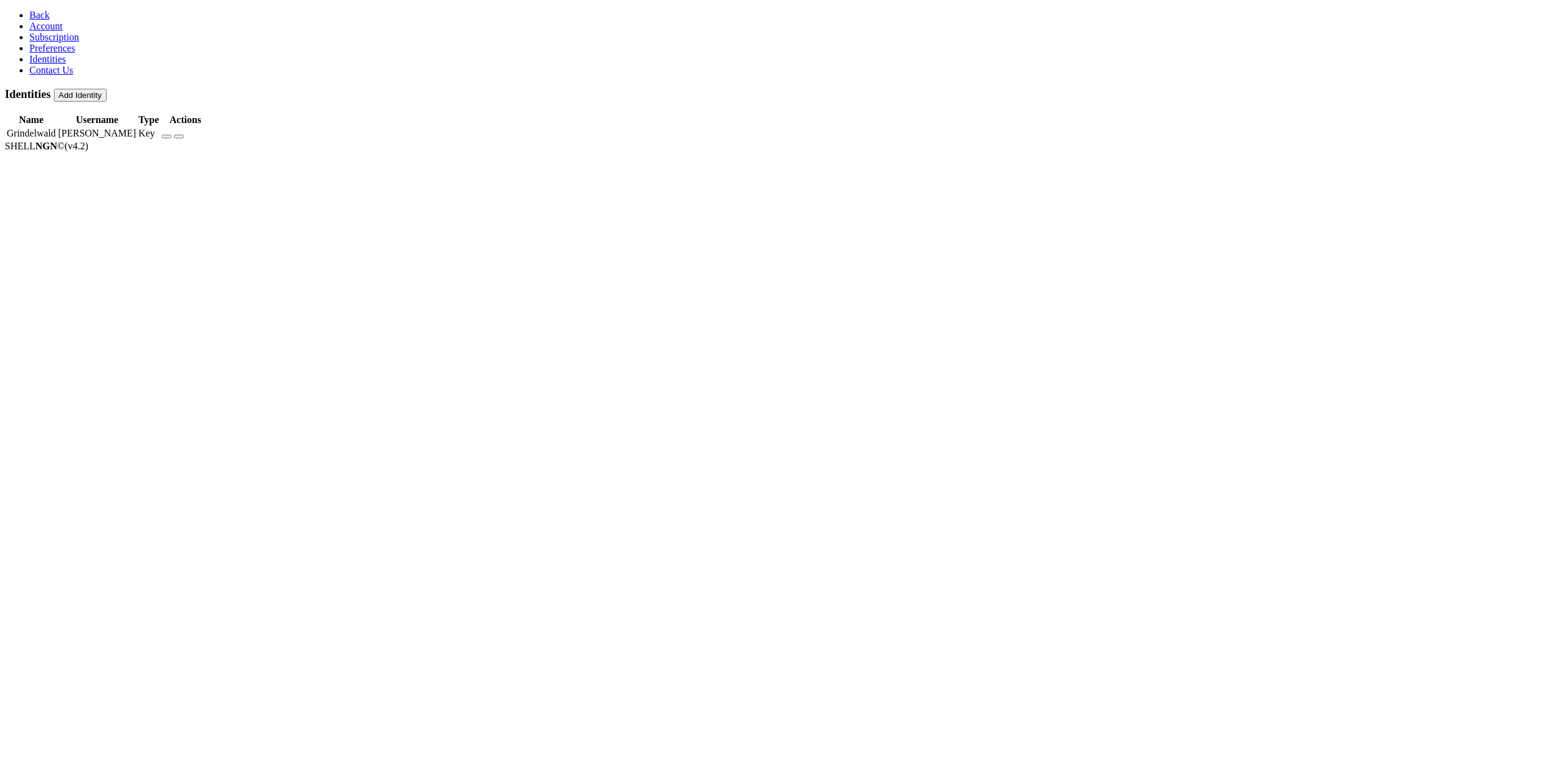
click at [167, 137] on icon "button" at bounding box center [167, 137] width 0 height 0
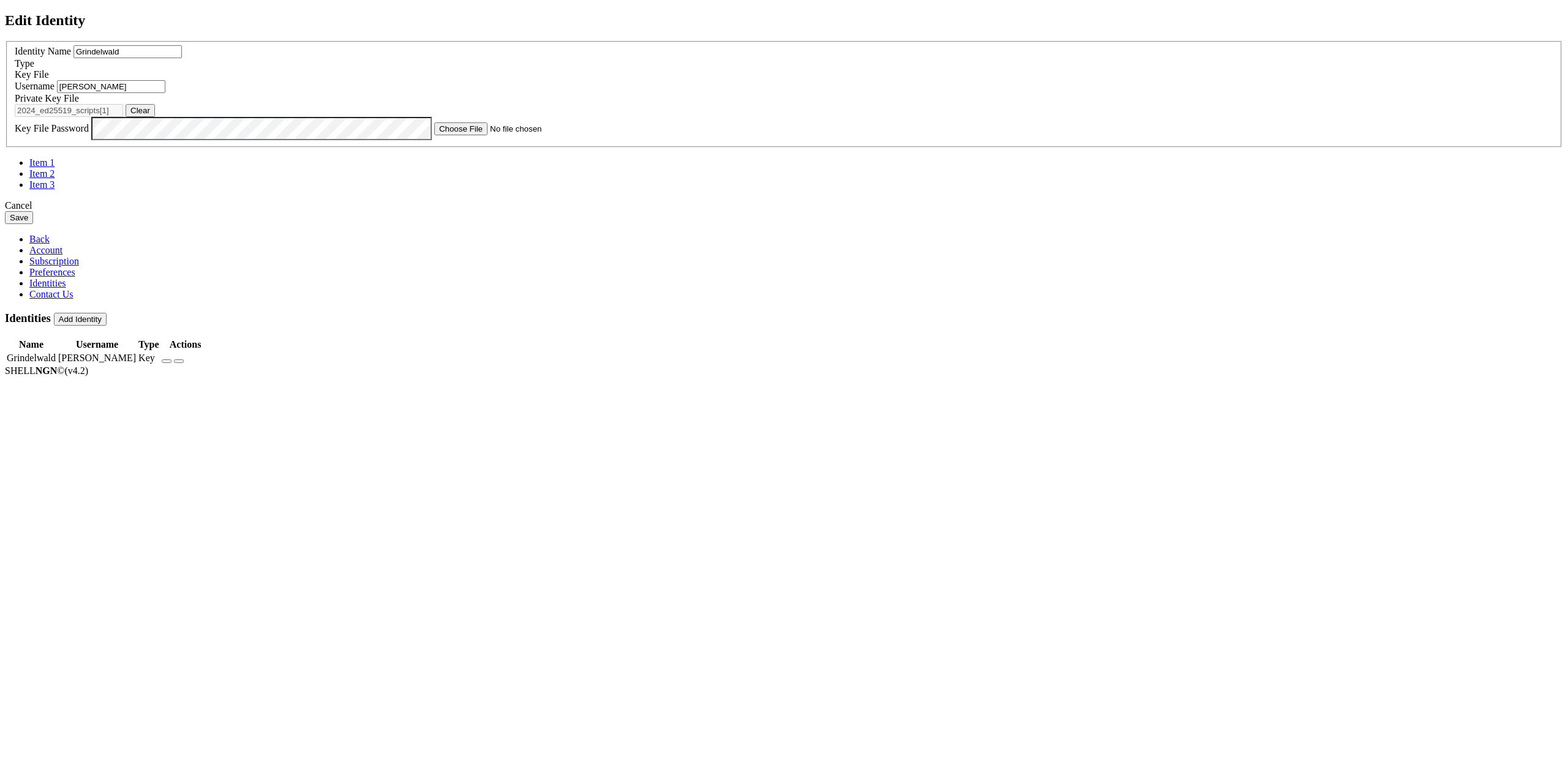
click at [155, 117] on button "Clear" at bounding box center [140, 111] width 29 height 13
click at [799, 117] on div "Private Key File Browse" at bounding box center [783, 105] width 1538 height 24
click at [855, 211] on div "Cancel" at bounding box center [784, 205] width 1558 height 11
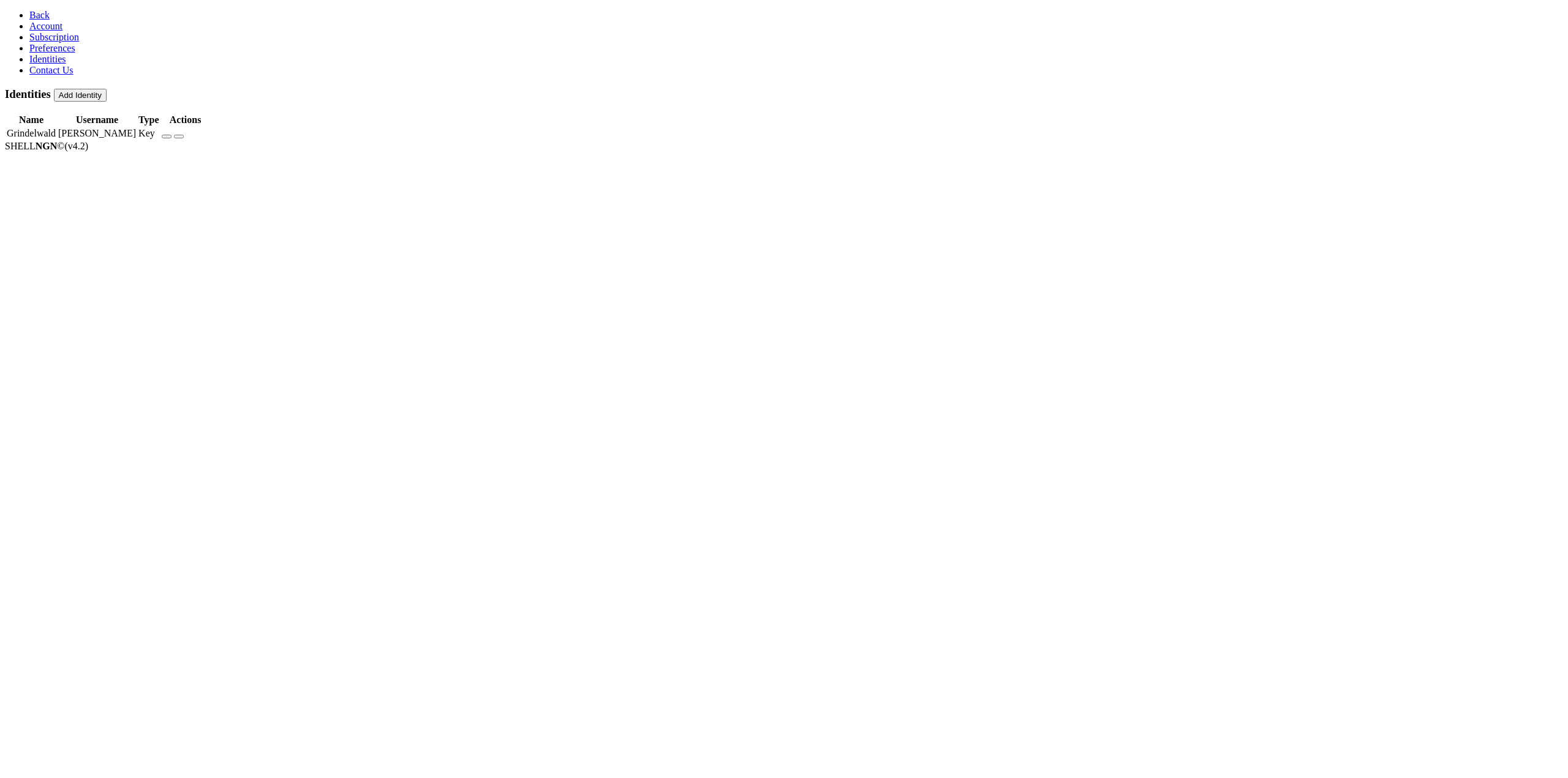
click at [74, 53] on link "Preferences" at bounding box center [52, 48] width 46 height 10
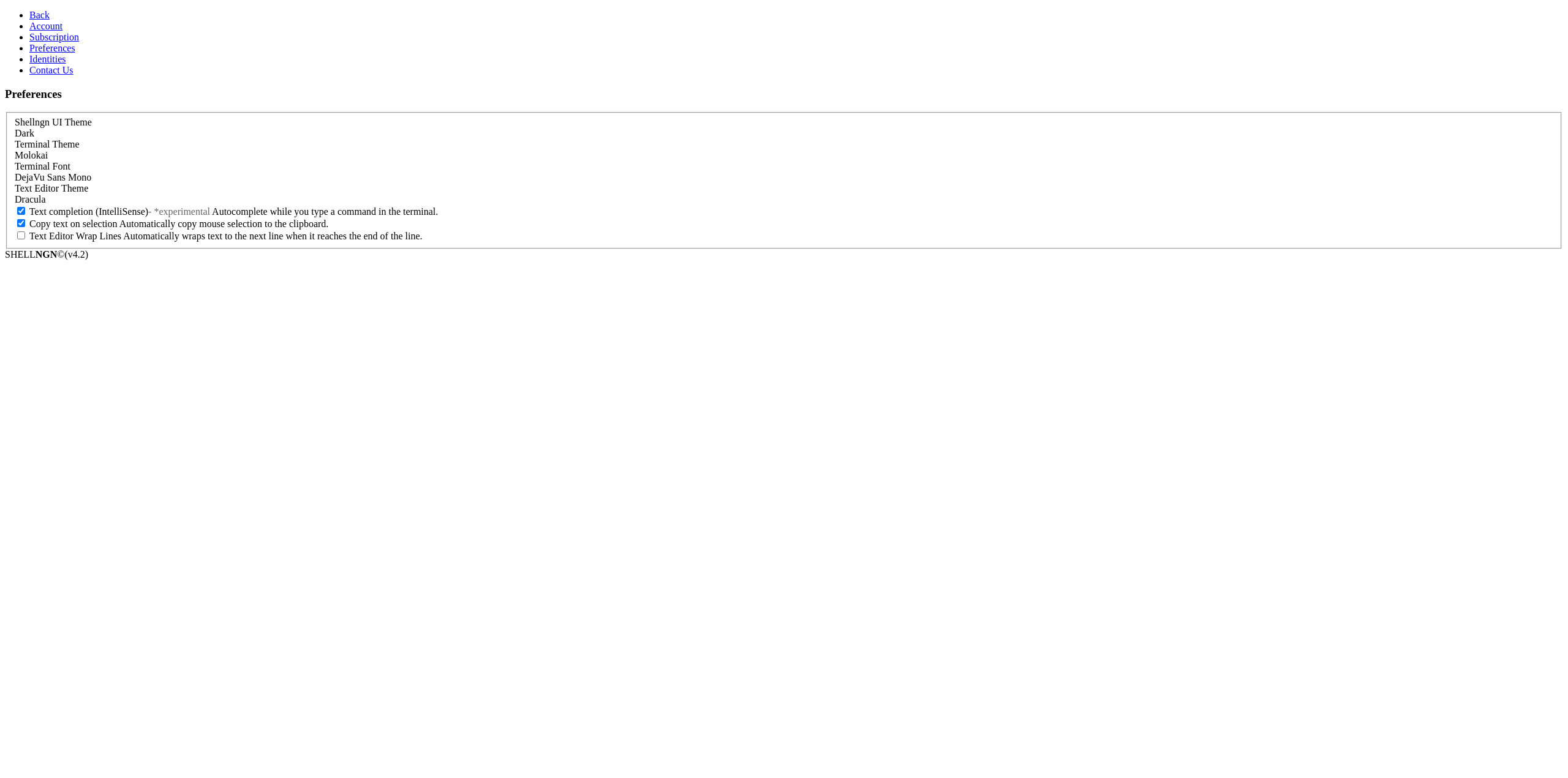
click at [75, 42] on link "Subscription" at bounding box center [54, 37] width 50 height 10
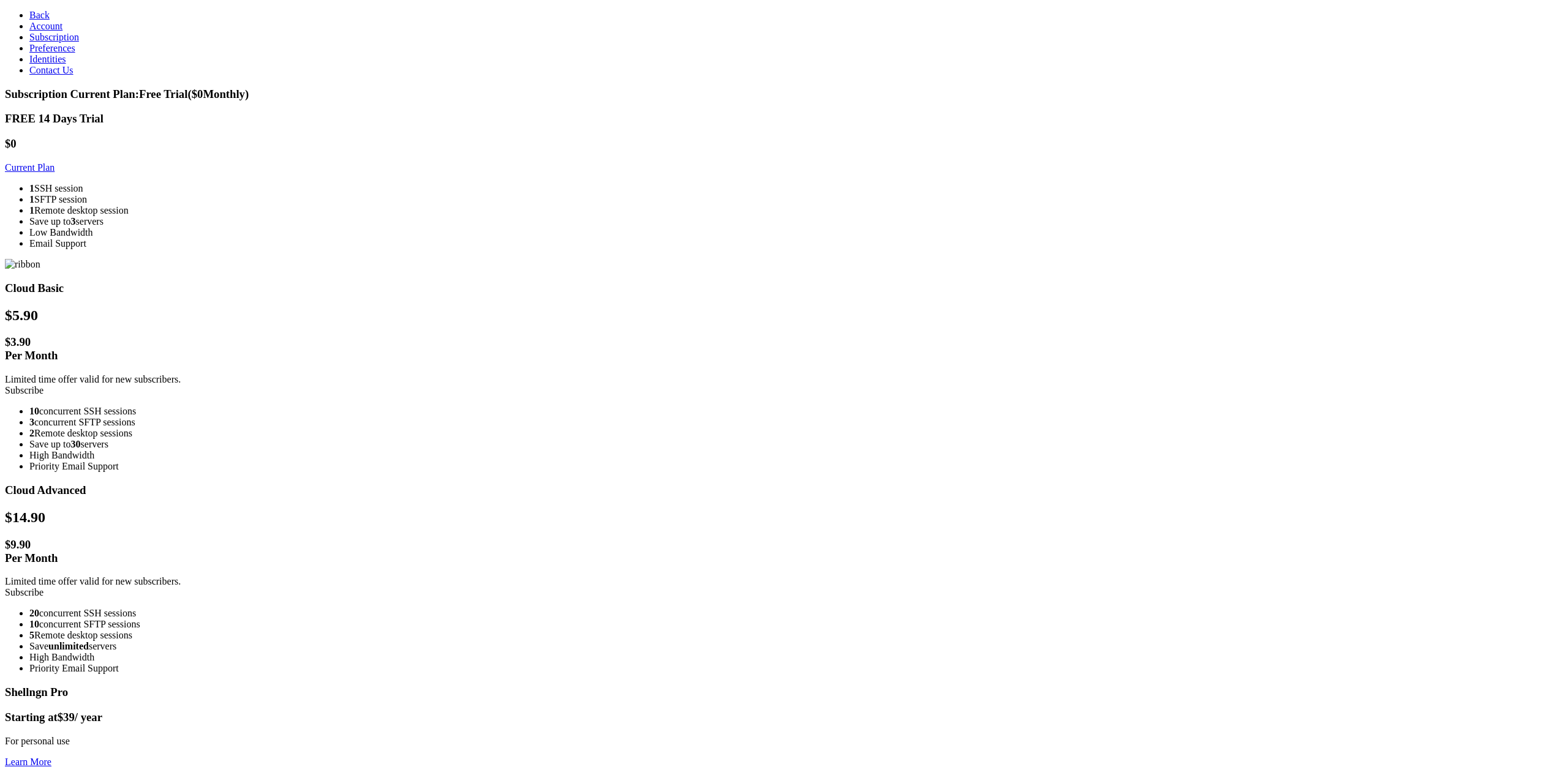
click at [63, 31] on link "Account" at bounding box center [45, 26] width 33 height 10
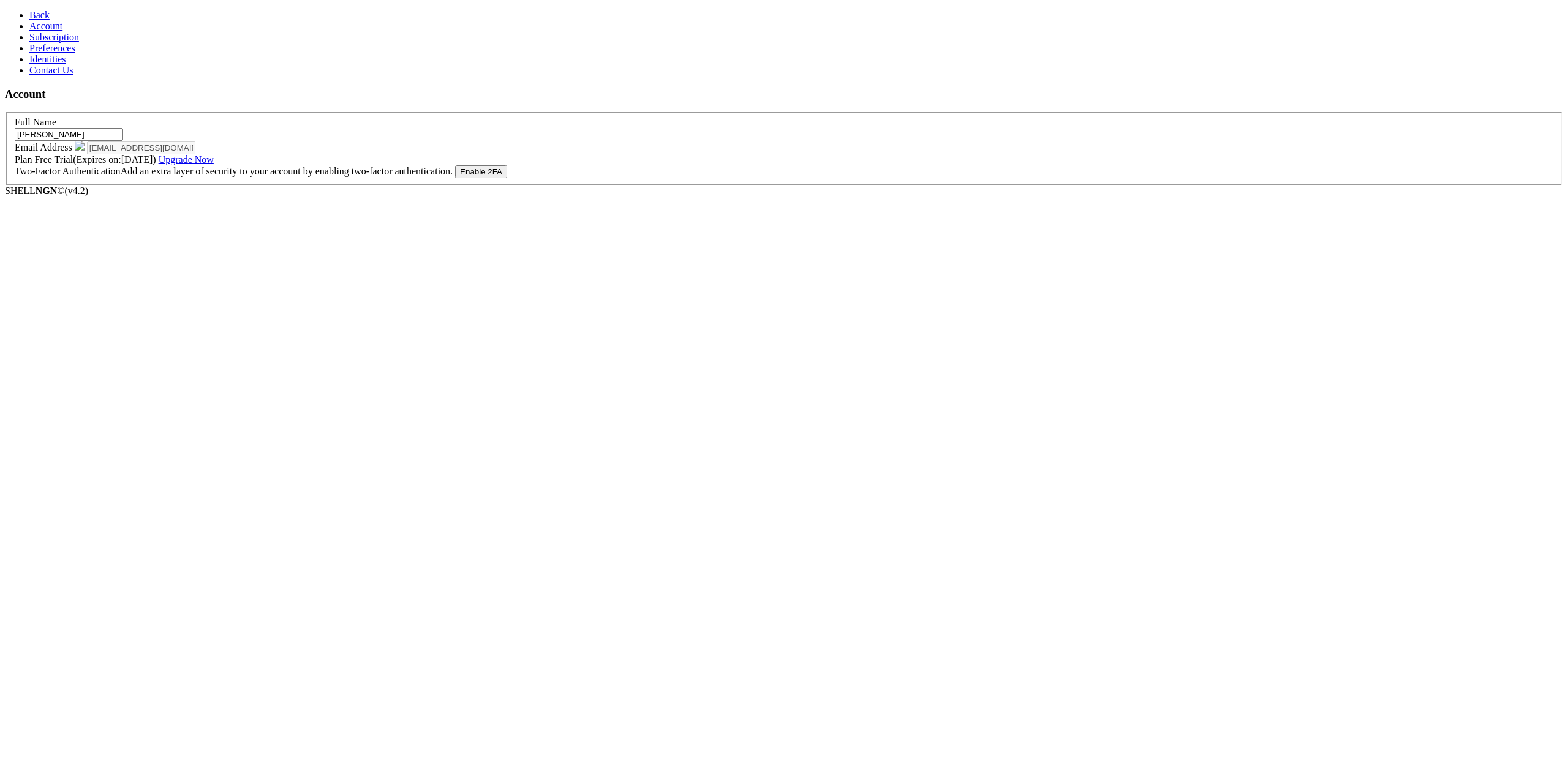
click at [74, 75] on link "Contact Us" at bounding box center [51, 70] width 44 height 10
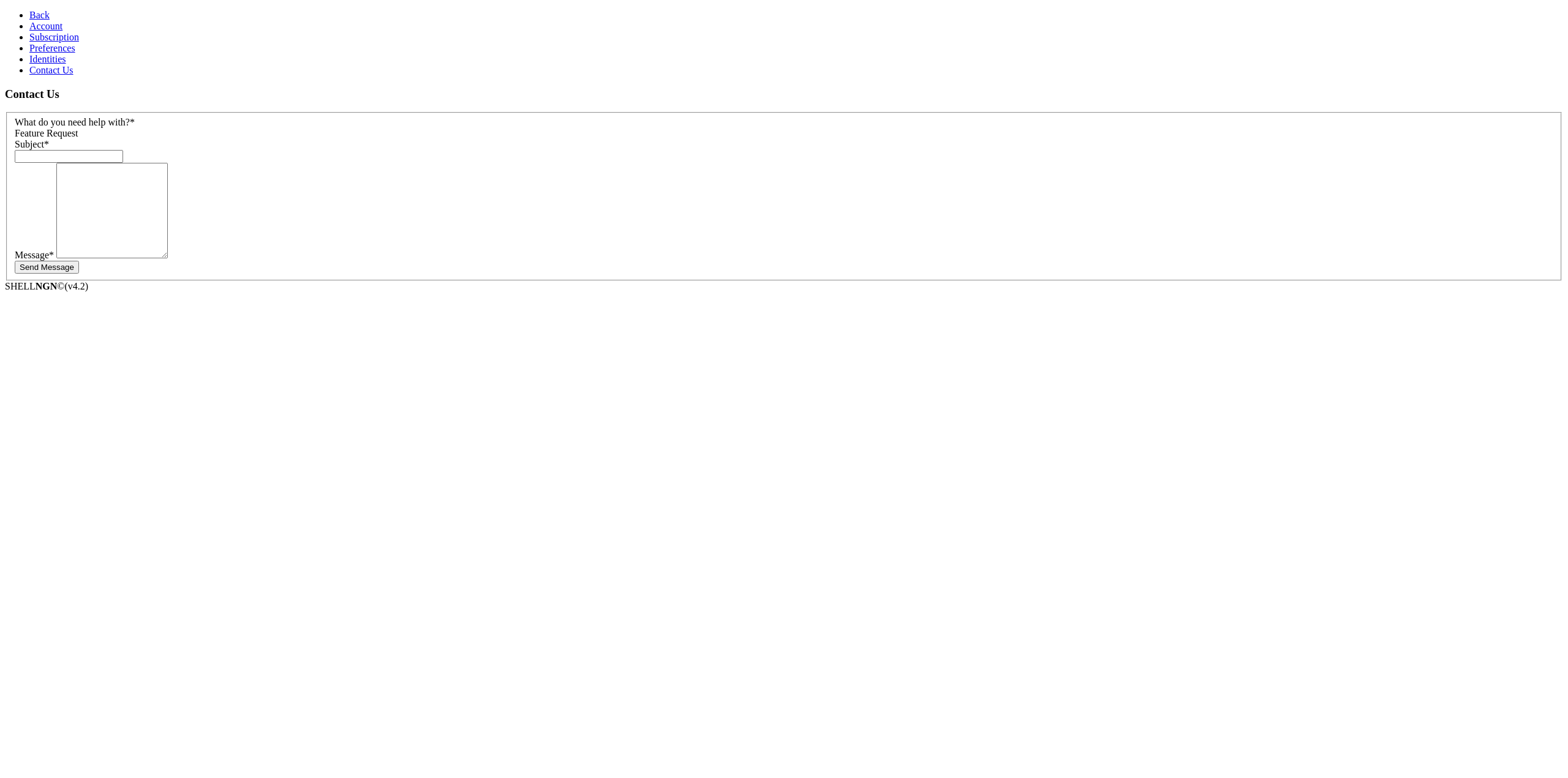
click at [66, 64] on link "Identities" at bounding box center [47, 59] width 36 height 10
click at [106, 89] on button "Add Identity" at bounding box center [80, 95] width 52 height 13
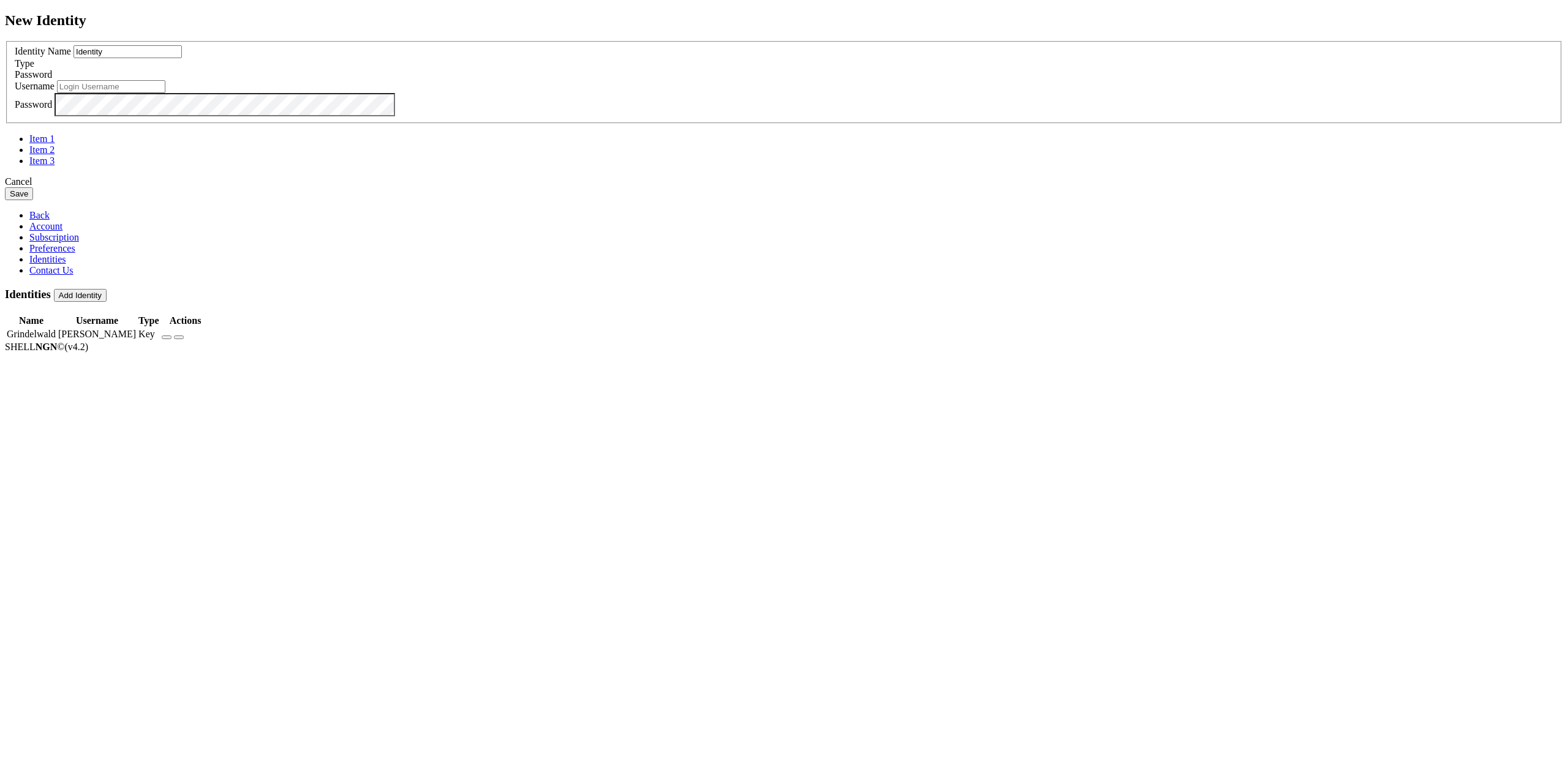
click at [182, 58] on input "Identity" at bounding box center [127, 52] width 108 height 13
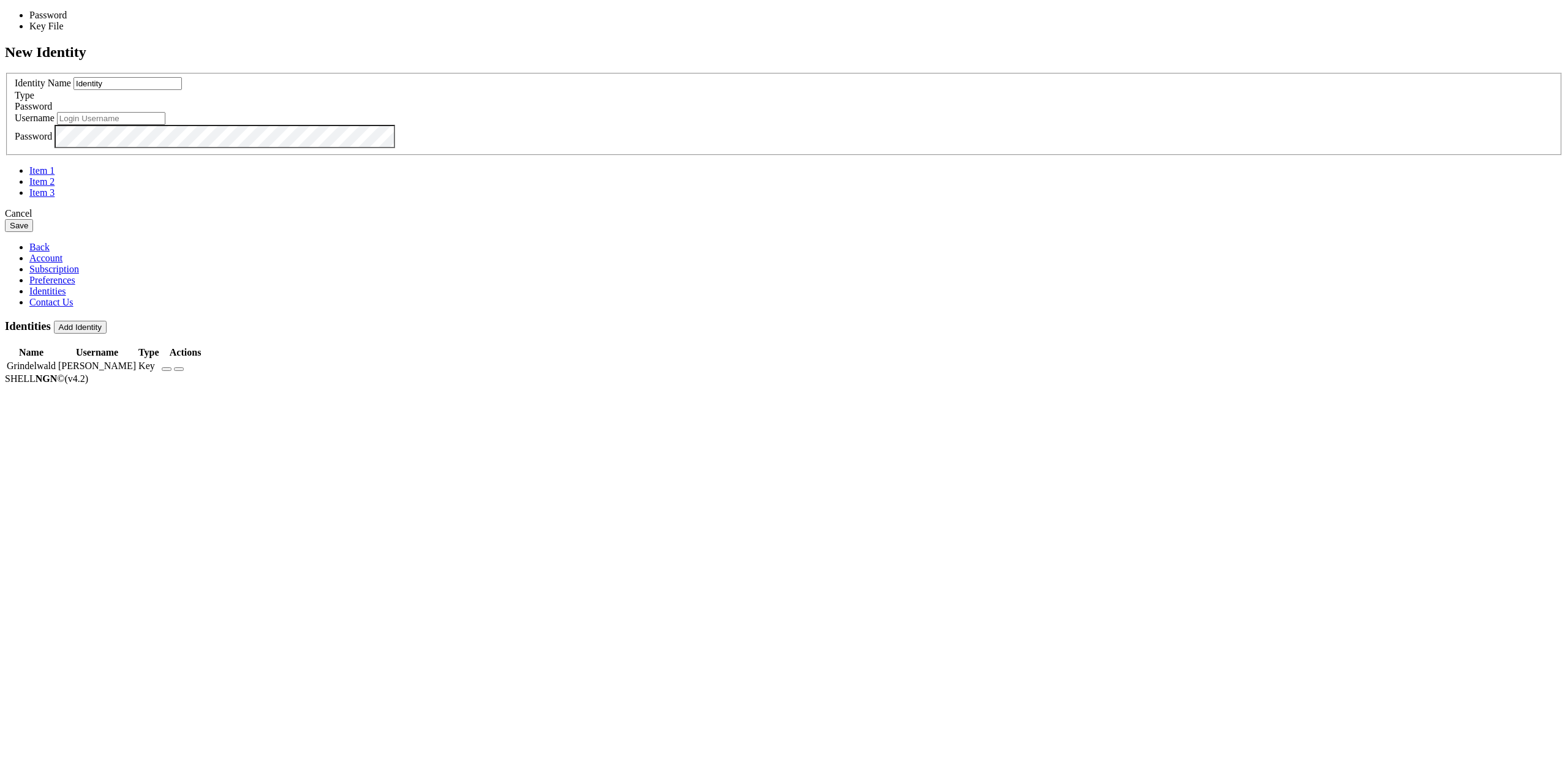
click at [919, 112] on div "Password" at bounding box center [783, 106] width 1538 height 11
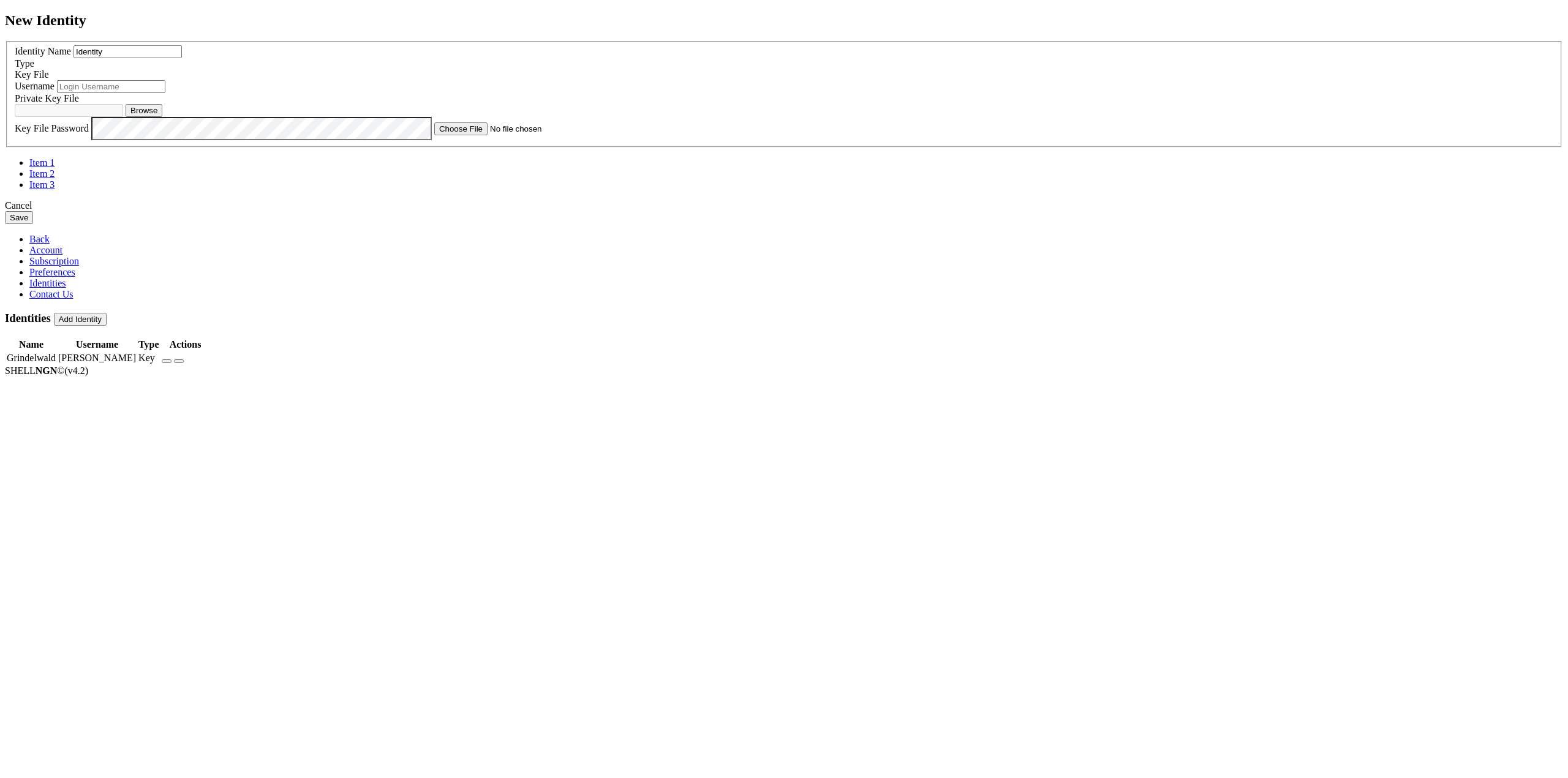
click at [804, 117] on div "Private Key File Browse" at bounding box center [783, 105] width 1538 height 24
click at [162, 117] on button "Browse" at bounding box center [143, 111] width 36 height 13
type input "id_ed25519"
click at [33, 224] on button "Save" at bounding box center [19, 218] width 28 height 13
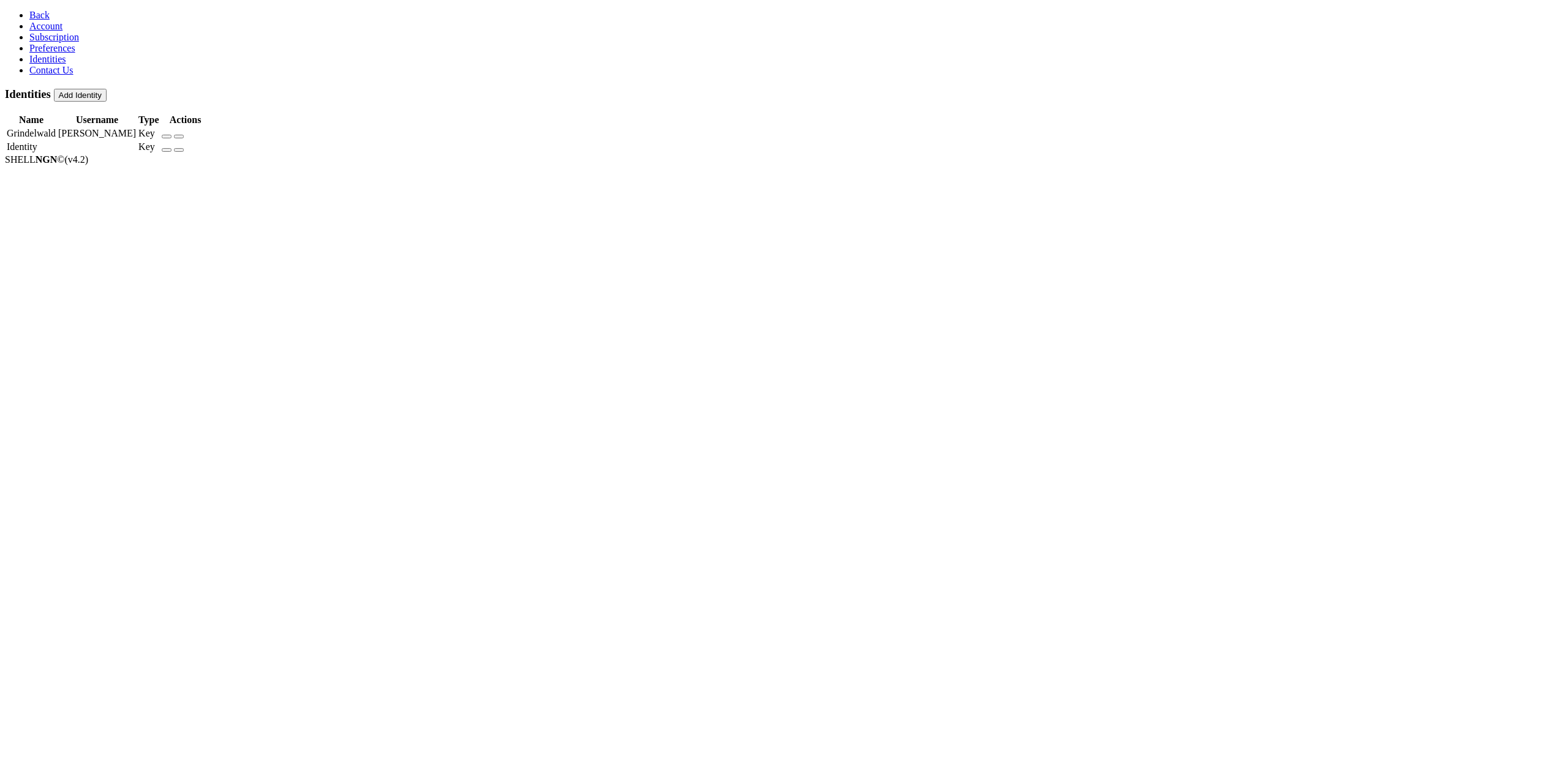
click at [179, 150] on icon "button" at bounding box center [179, 150] width 0 height 0
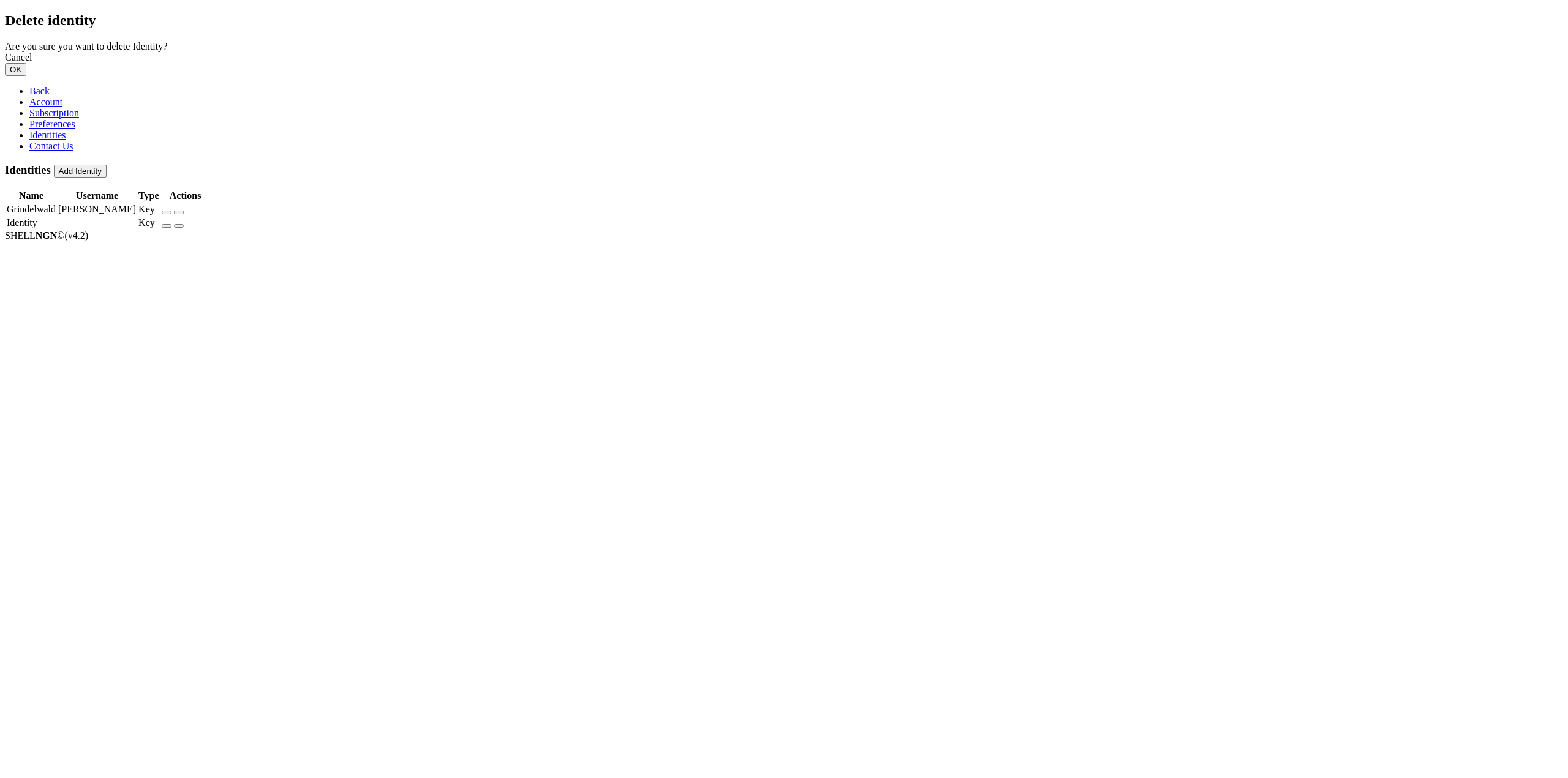
click at [26, 76] on button "OK" at bounding box center [15, 70] width 21 height 13
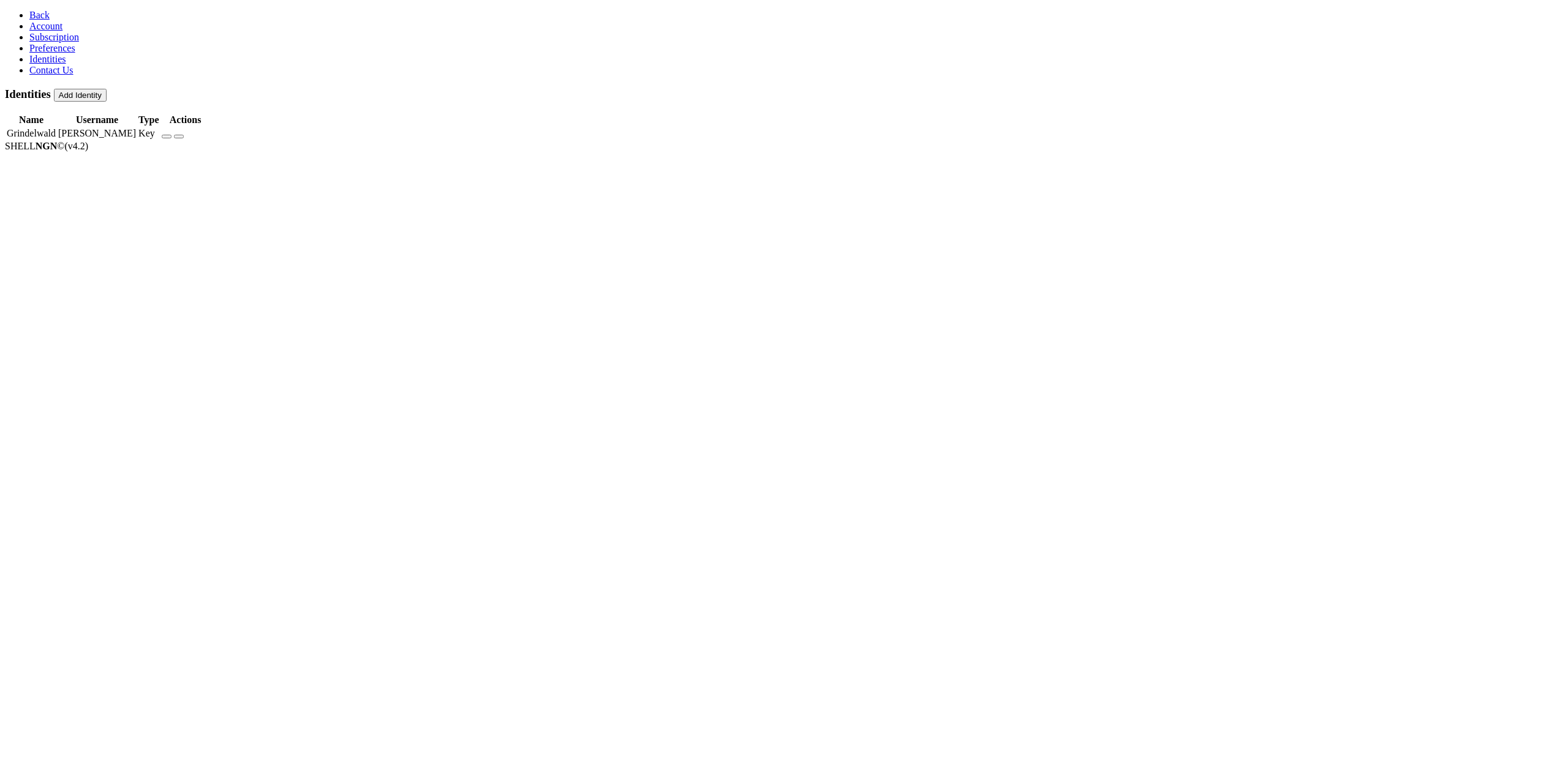
click at [167, 137] on icon "button" at bounding box center [167, 137] width 0 height 0
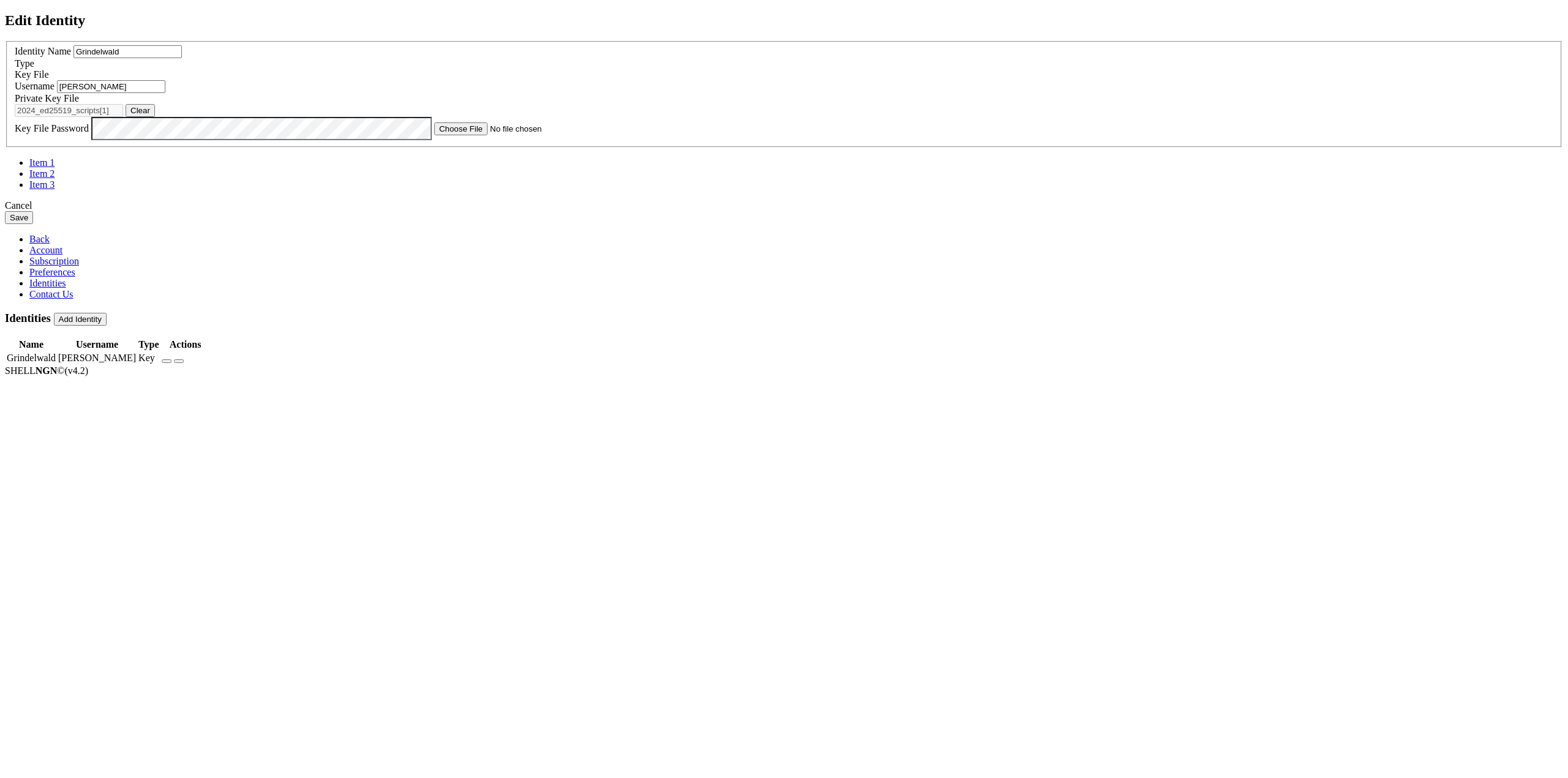
click at [155, 117] on button "Clear" at bounding box center [140, 111] width 29 height 13
click at [930, 117] on div "Private Key File Browse" at bounding box center [783, 105] width 1538 height 24
click at [162, 117] on button "Browse" at bounding box center [143, 111] width 36 height 13
type input "id_ed25519"
click at [33, 224] on button "Save" at bounding box center [19, 218] width 28 height 13
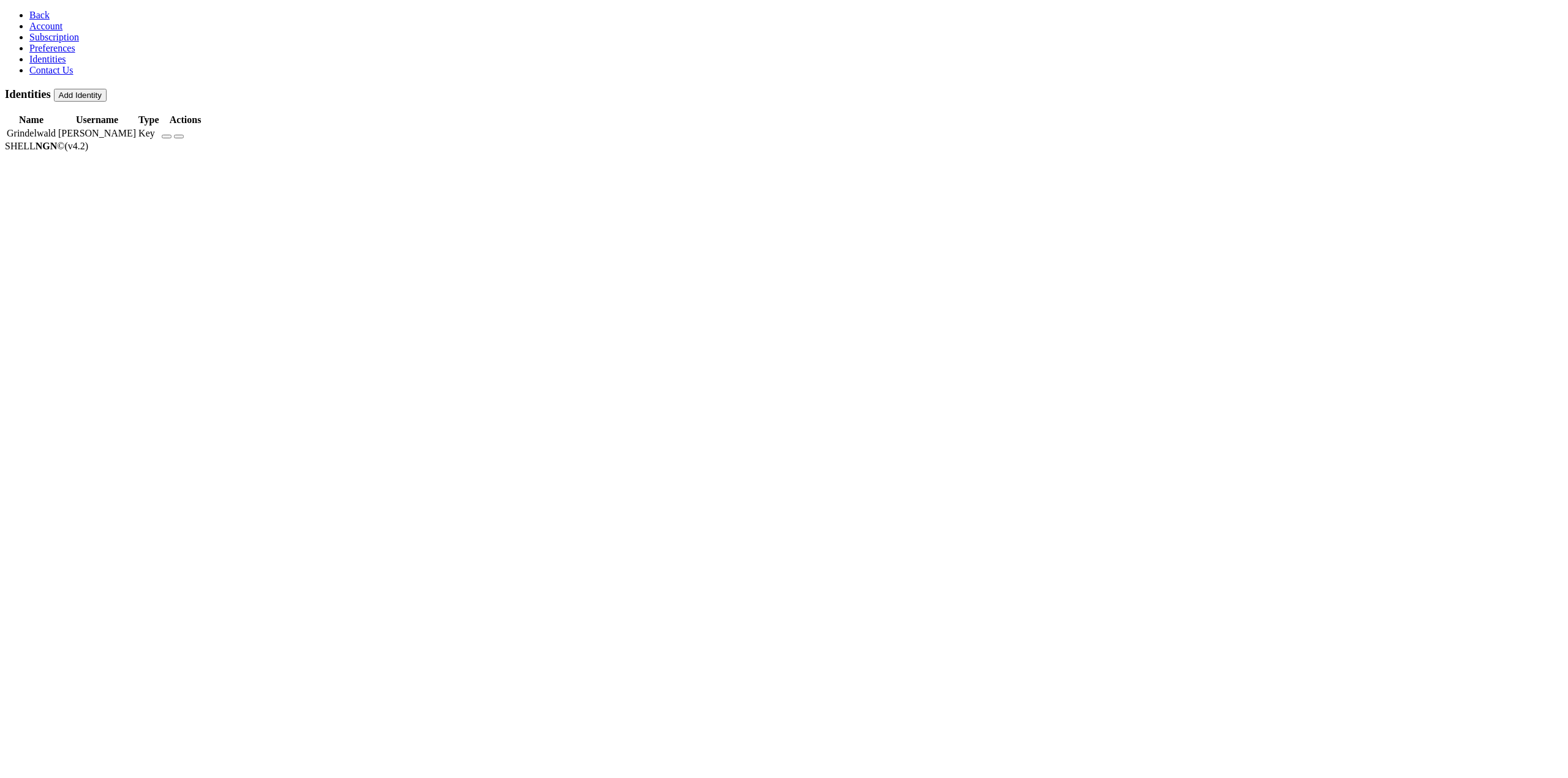
click at [29, 9] on link "Back" at bounding box center [39, 15] width 20 height 10
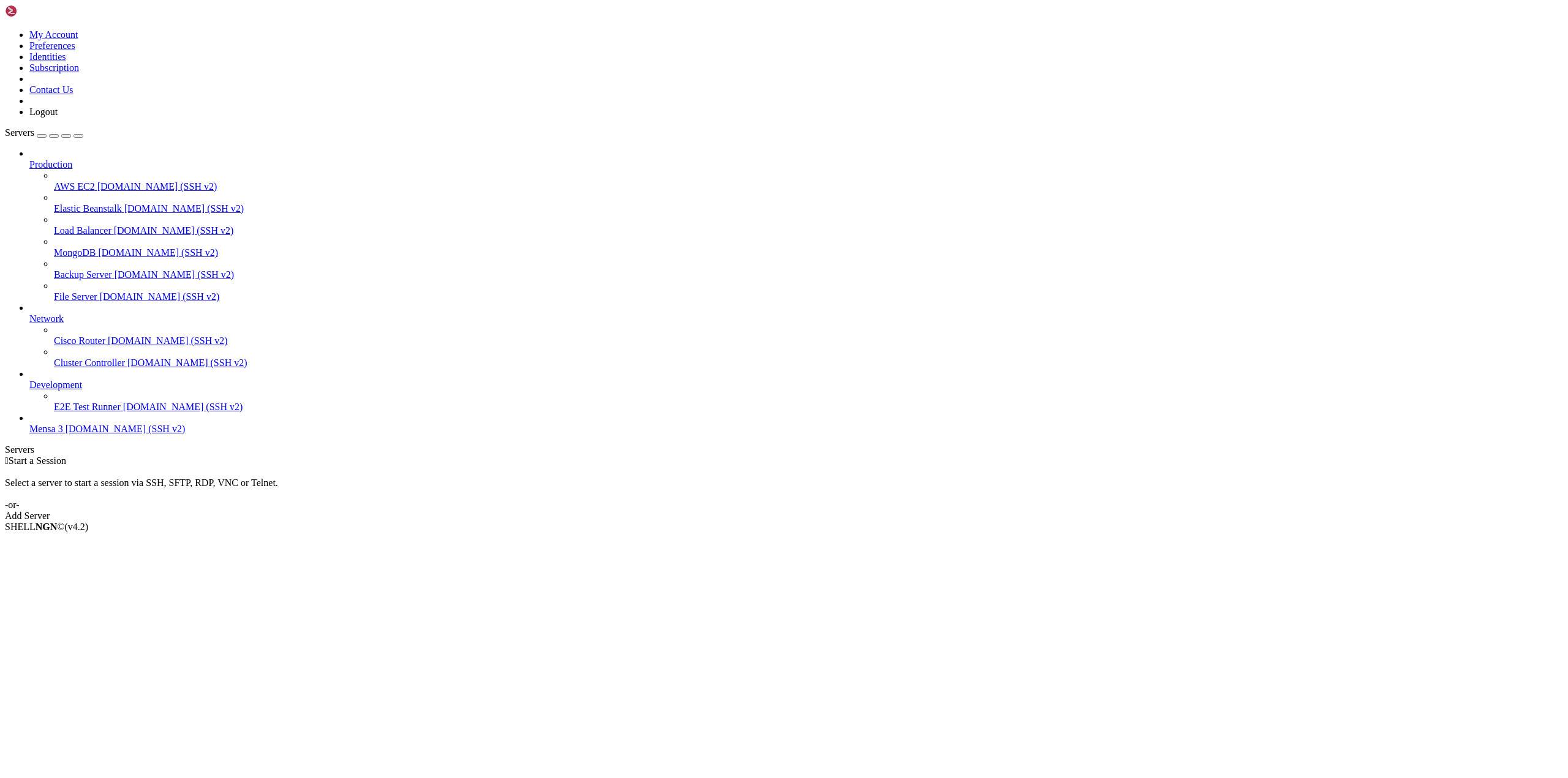
click at [63, 434] on span "Mensa 3" at bounding box center [46, 429] width 33 height 10
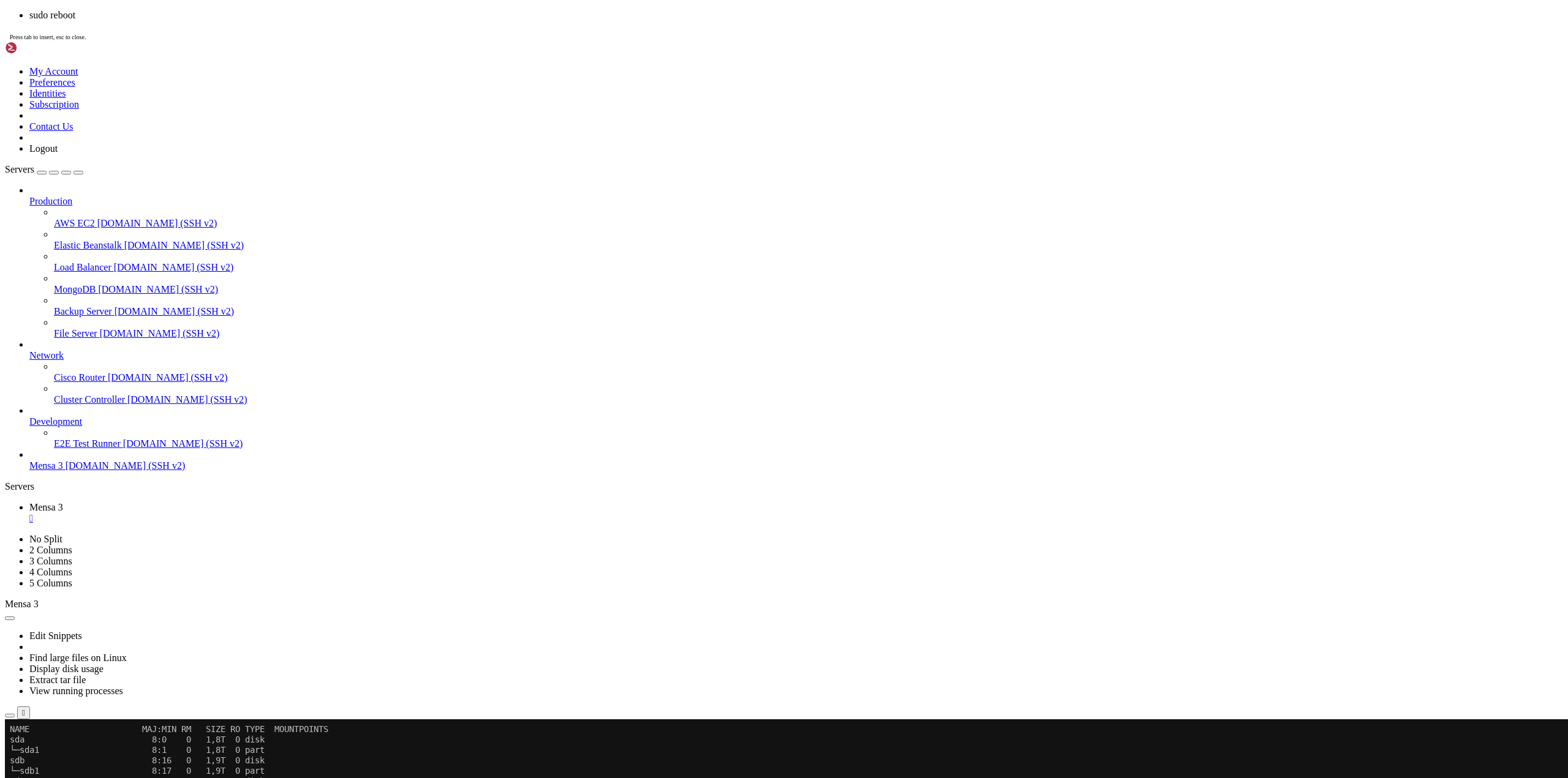
scroll to position [135, 0]
